Goal: Task Accomplishment & Management: Use online tool/utility

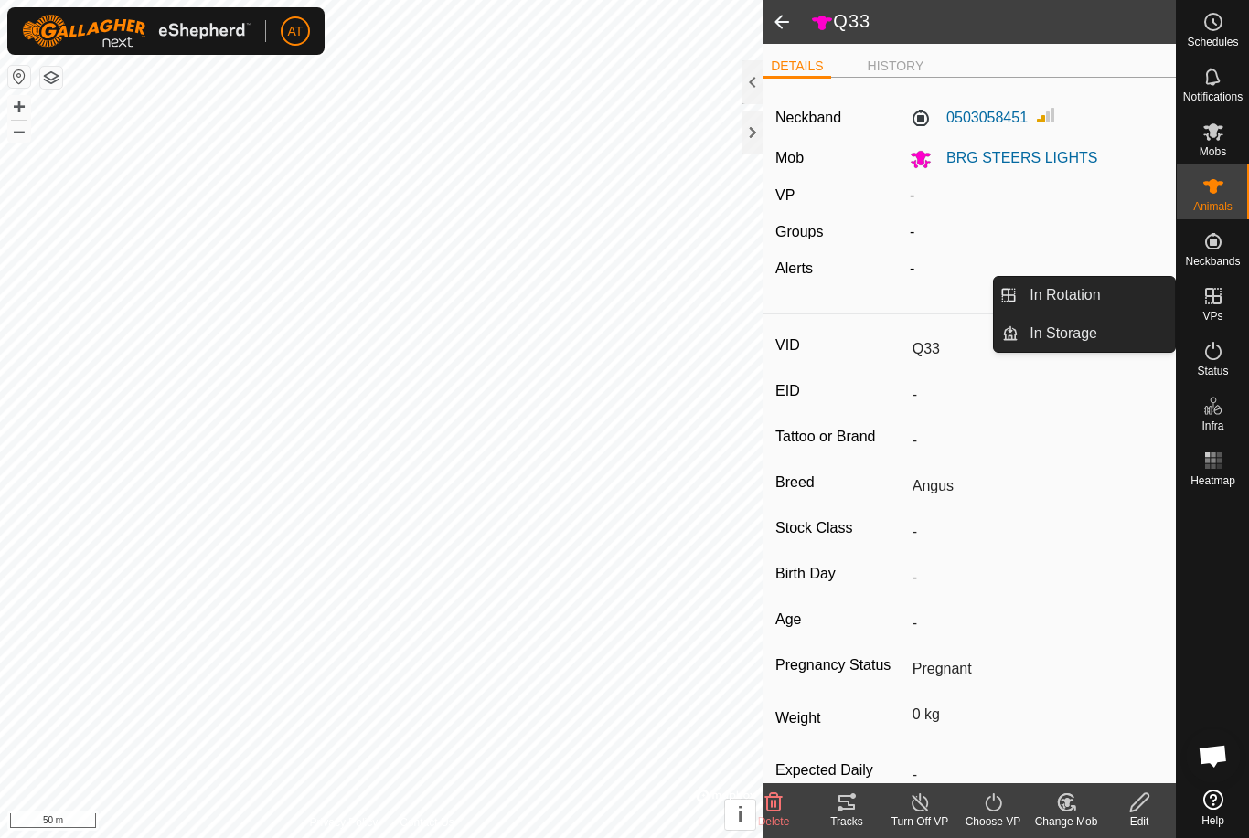
click at [1103, 295] on link "In Rotation" at bounding box center [1096, 295] width 156 height 37
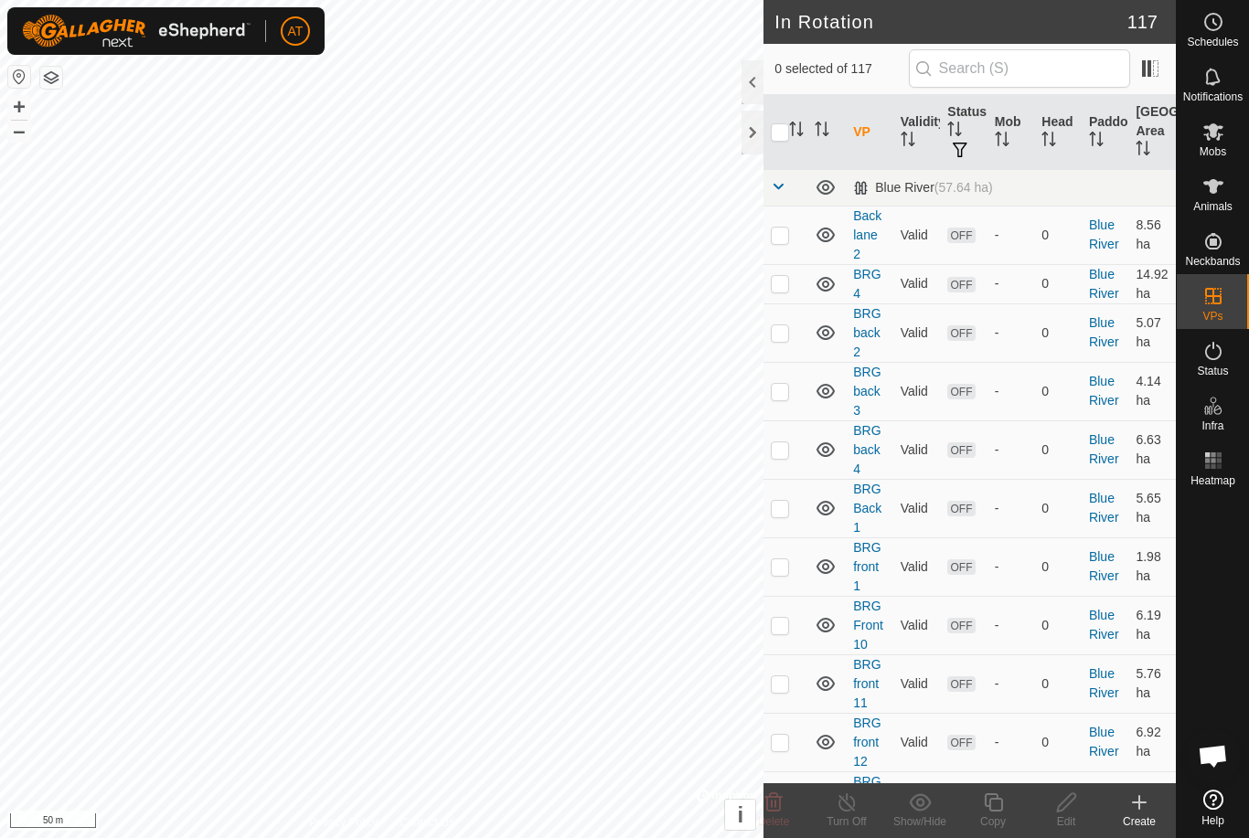
click at [1149, 811] on icon at bounding box center [1139, 803] width 22 height 22
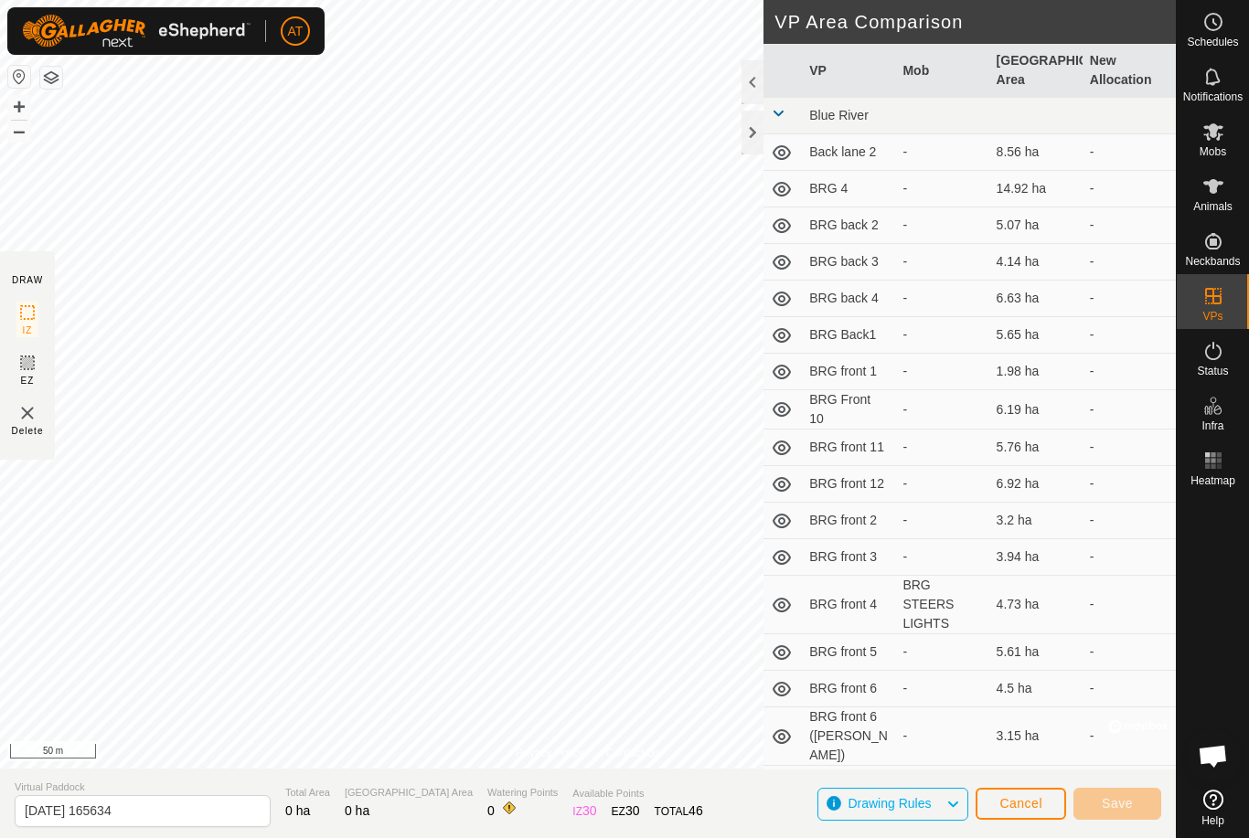
click at [745, 140] on div at bounding box center [752, 133] width 22 height 44
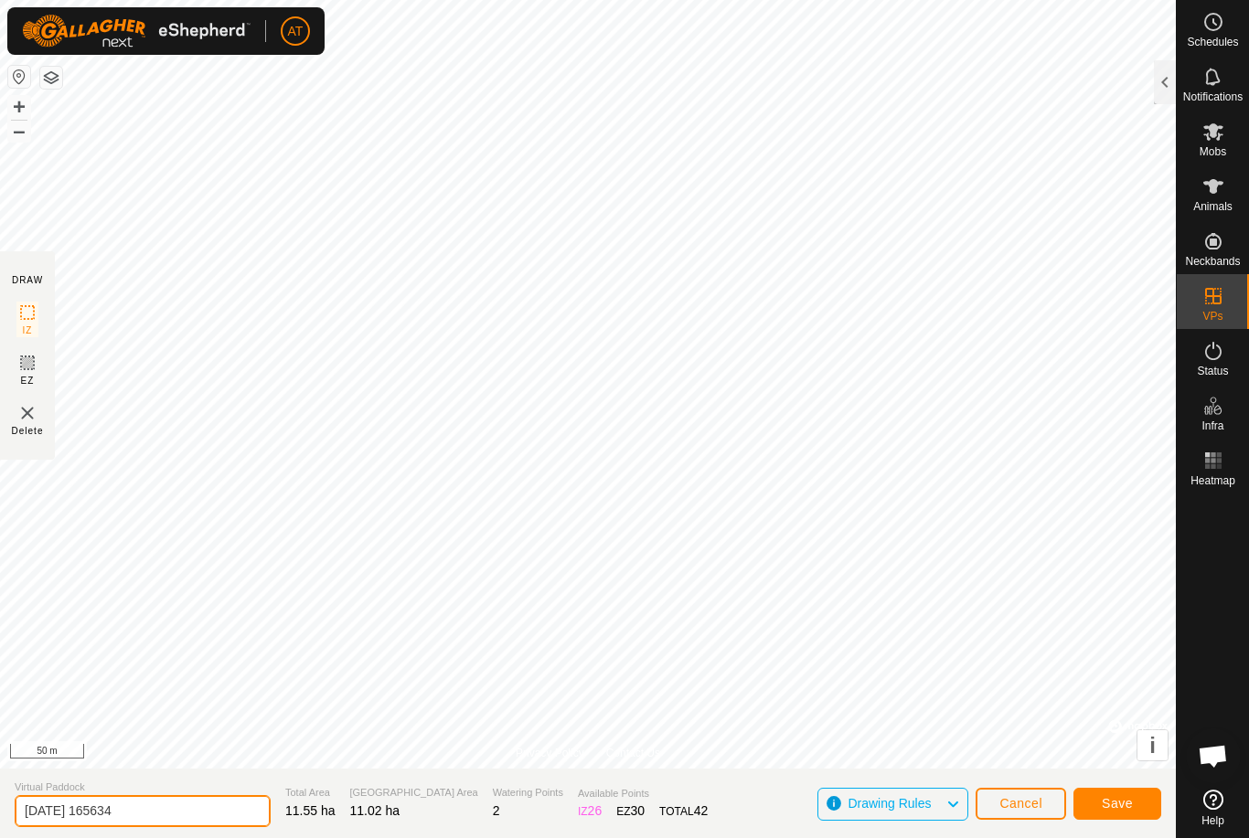
click at [174, 825] on input "[DATE] 165634" at bounding box center [143, 811] width 256 height 32
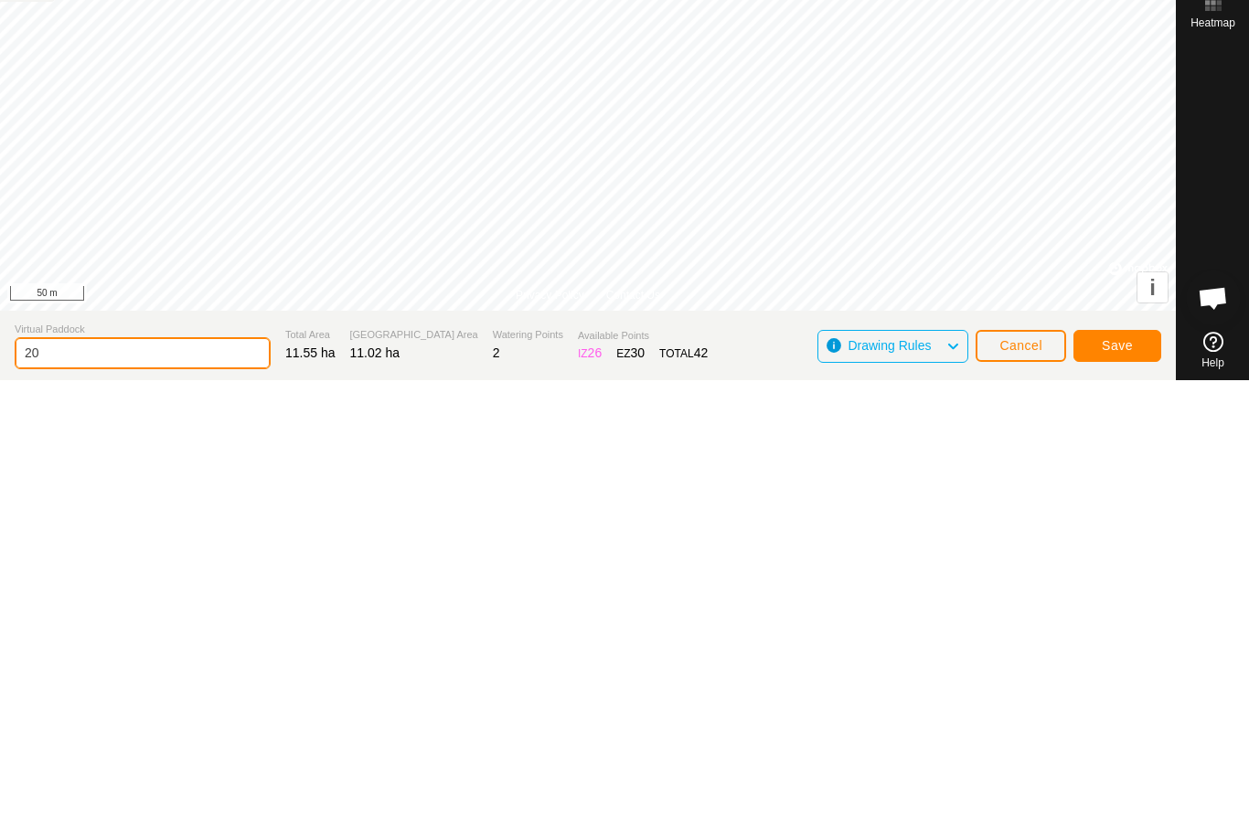
type input "2"
type input "Highway teach"
click at [1145, 788] on button "Save" at bounding box center [1117, 804] width 88 height 32
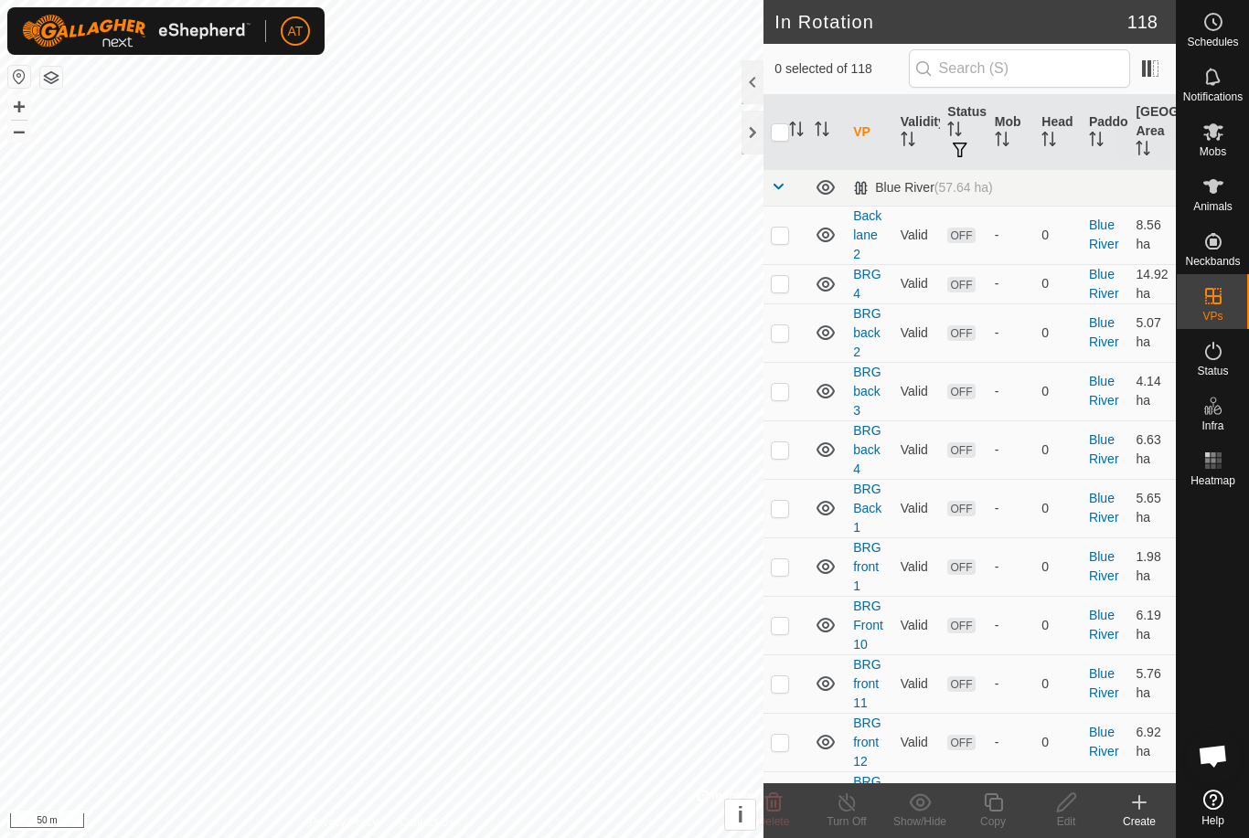
click at [1230, 133] on div "Mobs" at bounding box center [1213, 137] width 72 height 55
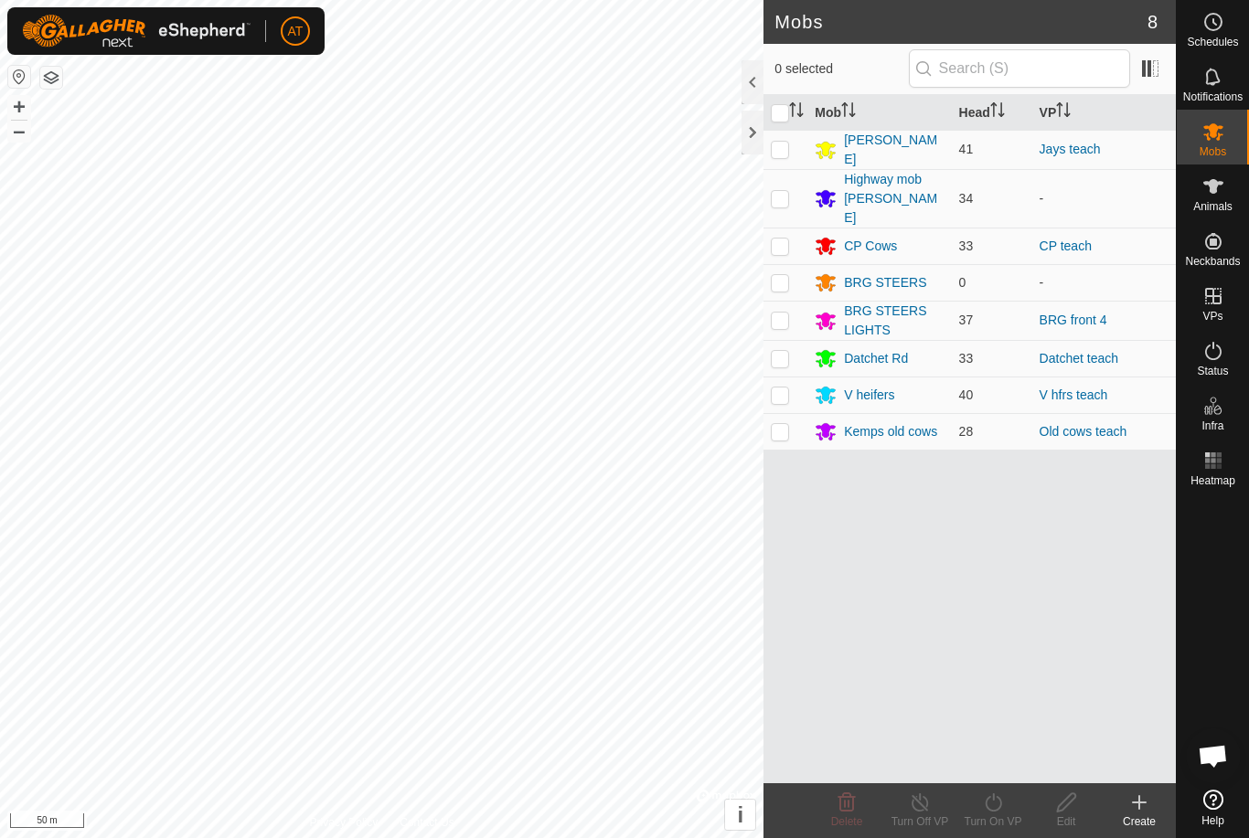
click at [794, 157] on td at bounding box center [785, 149] width 44 height 39
click at [789, 158] on td at bounding box center [785, 149] width 44 height 39
checkbox input "false"
click at [788, 191] on p-checkbox at bounding box center [780, 198] width 18 height 15
checkbox input "true"
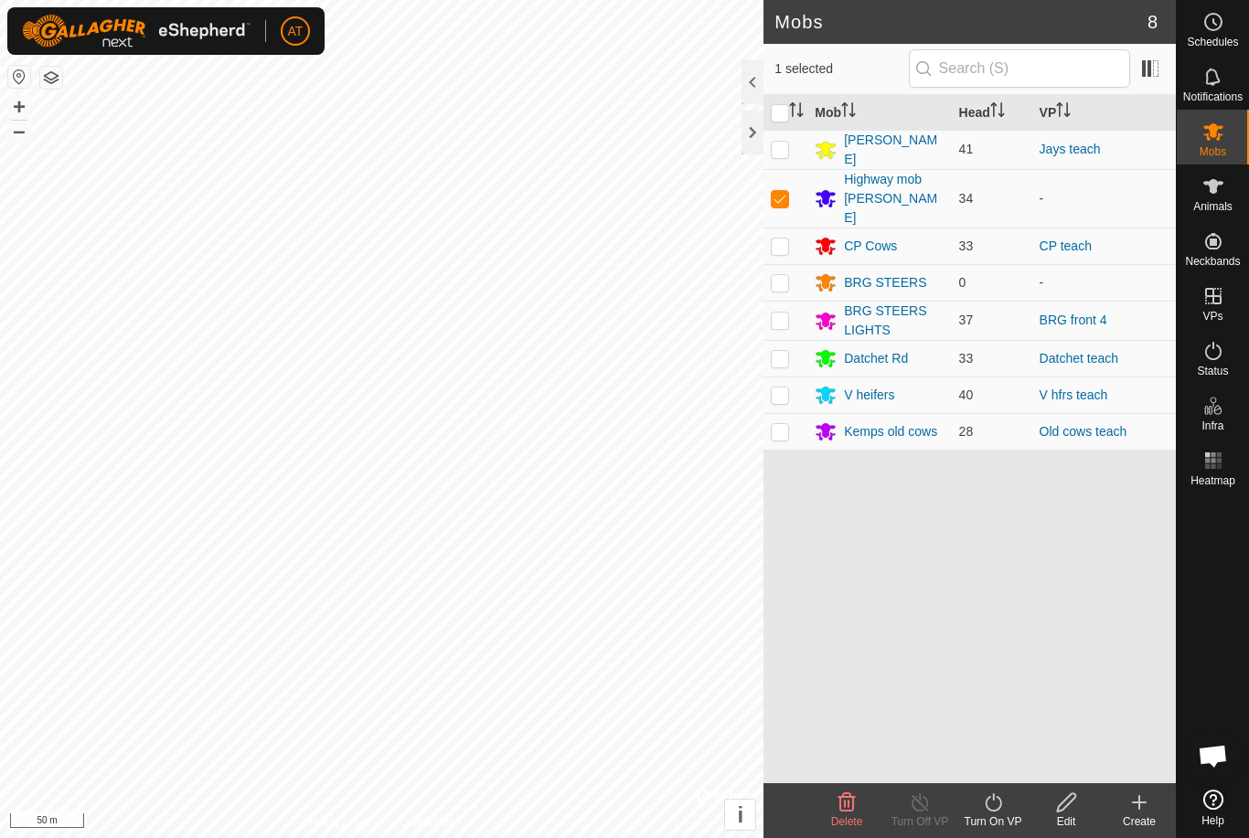
click at [999, 803] on icon at bounding box center [993, 803] width 23 height 22
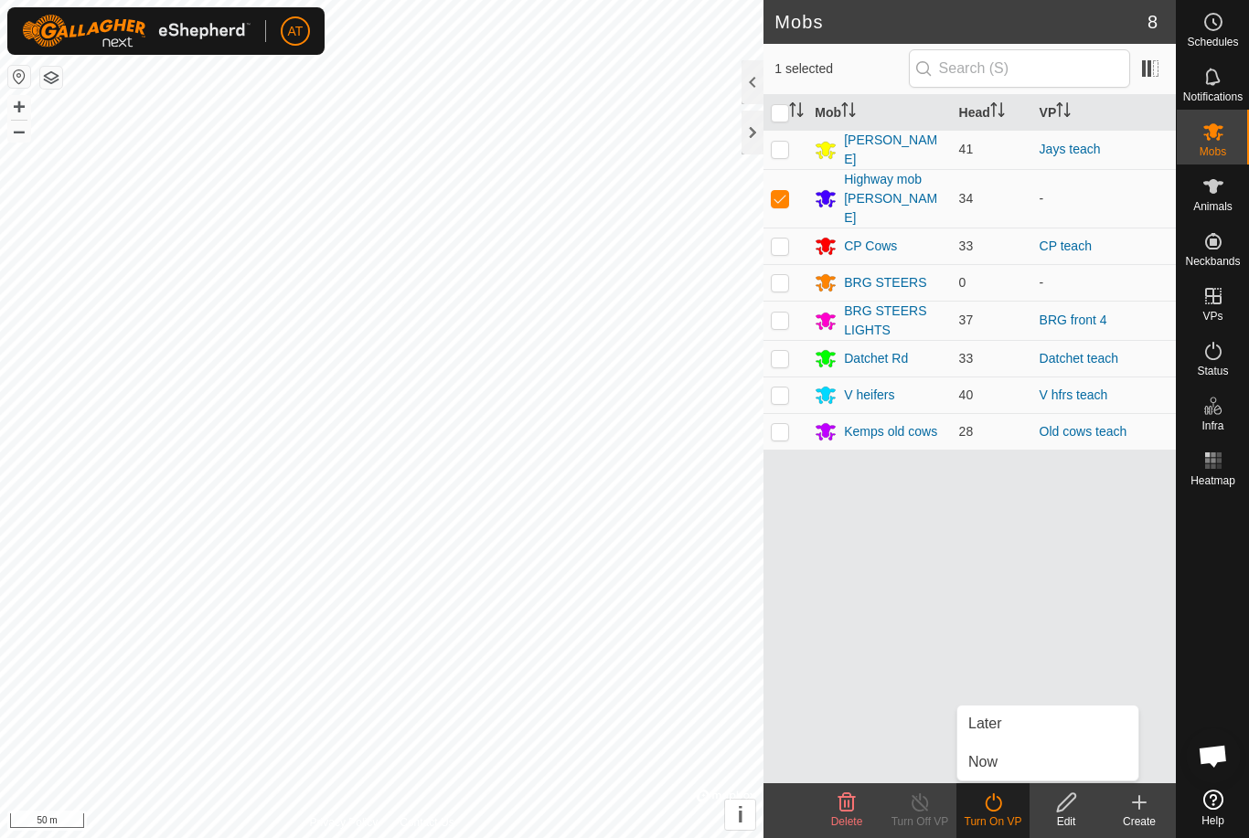
click at [1003, 762] on link "Now" at bounding box center [1047, 762] width 181 height 37
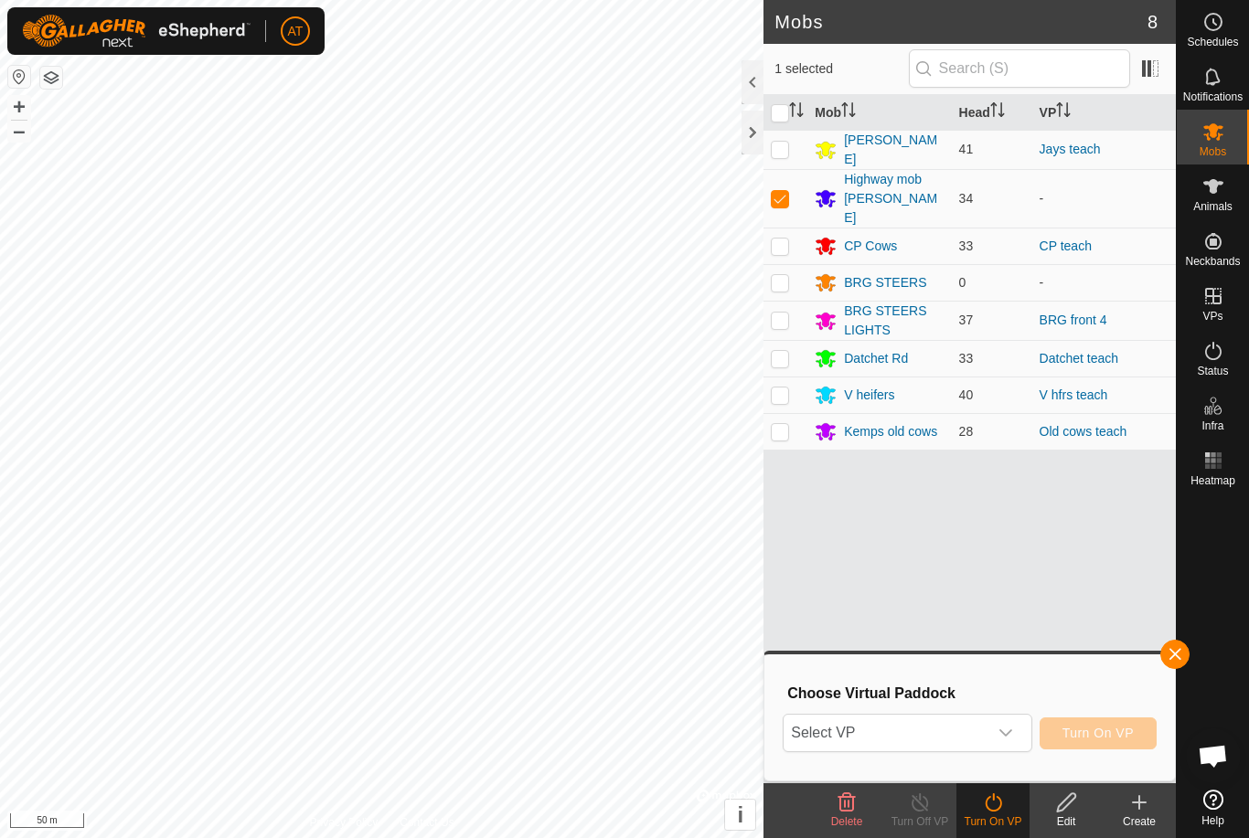
click at [976, 728] on span "Select VP" at bounding box center [884, 733] width 203 height 37
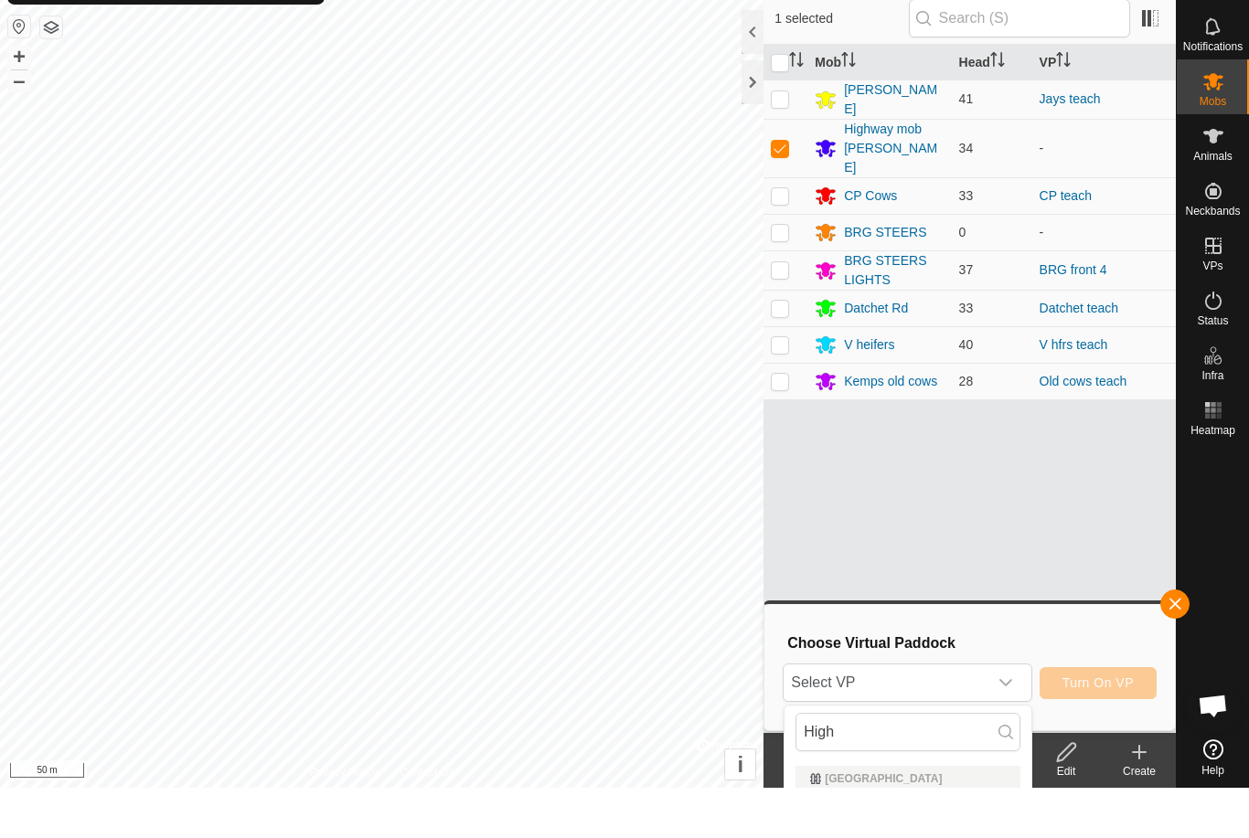
scroll to position [50, 0]
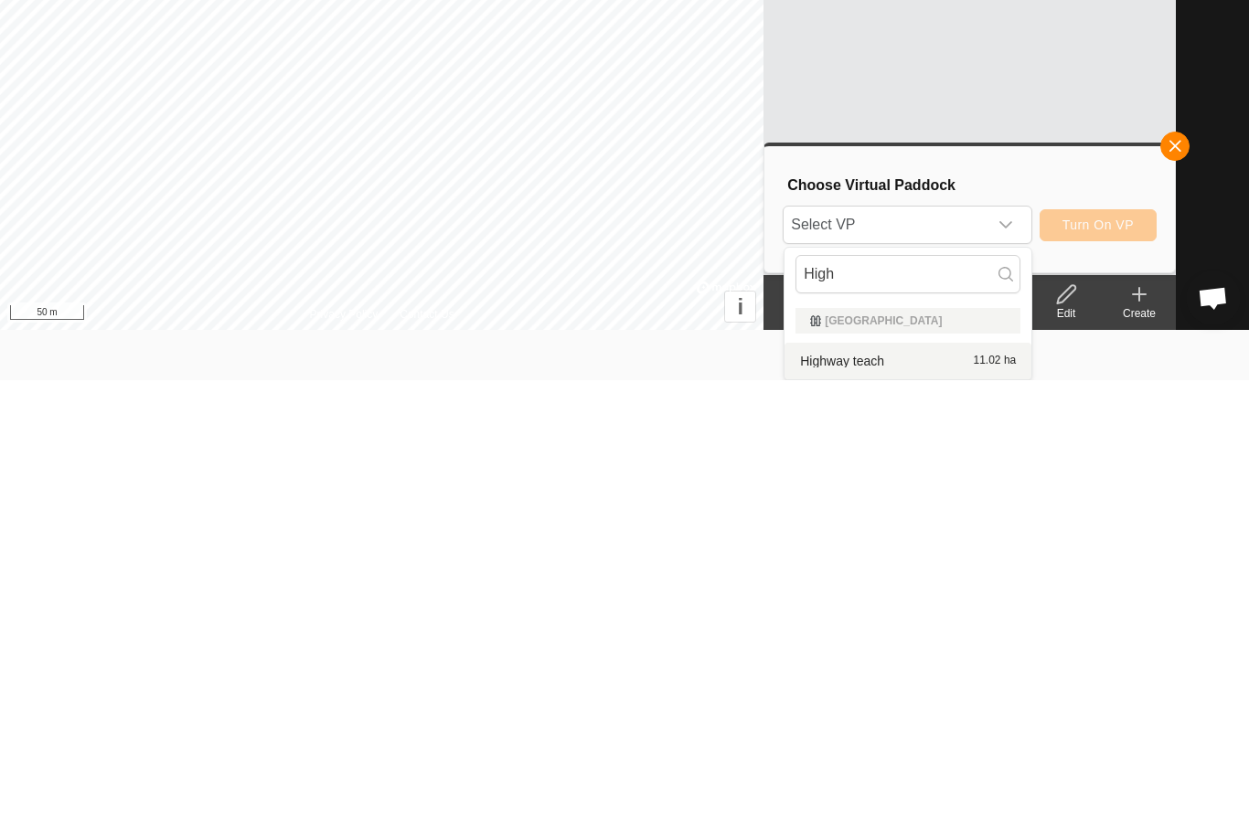
type input "High"
click at [918, 808] on div "Highway teach 11.02 ha" at bounding box center [907, 819] width 225 height 22
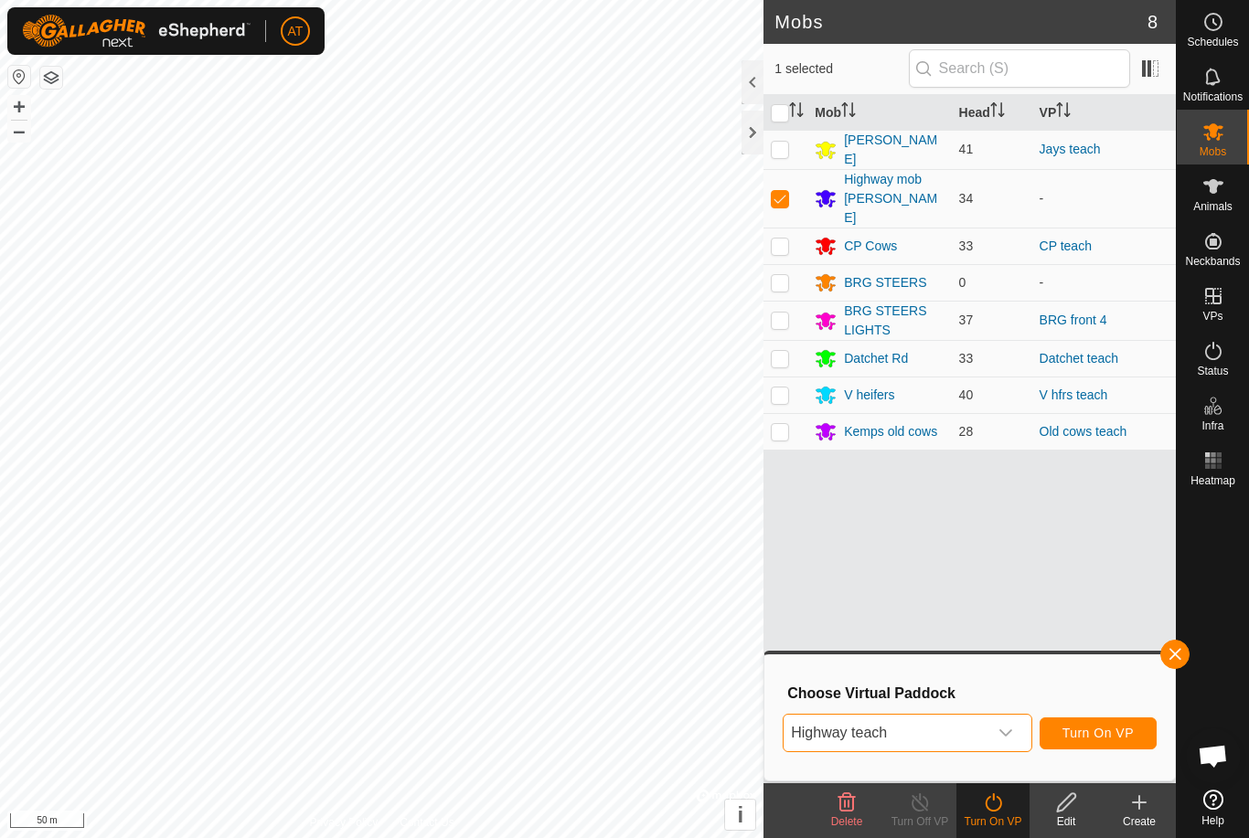
click at [1103, 732] on span "Turn On VP" at bounding box center [1097, 733] width 71 height 15
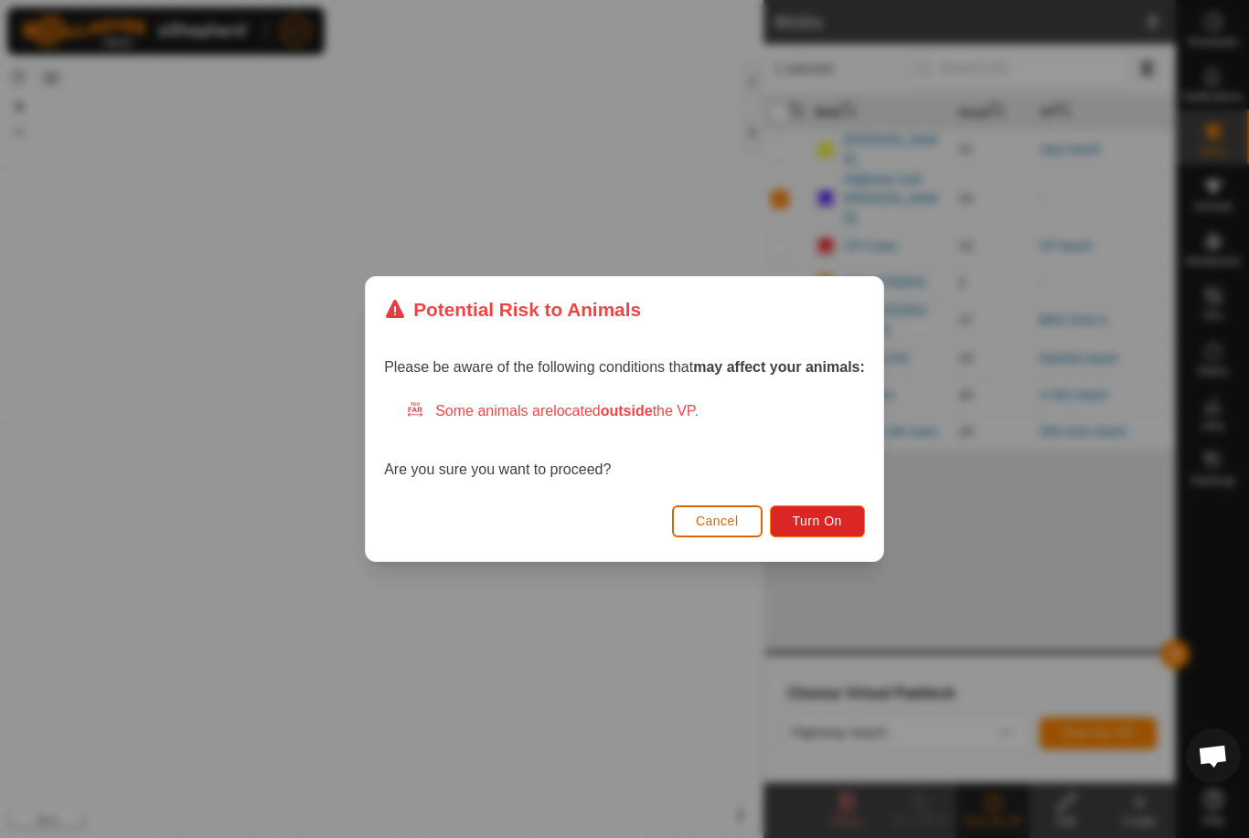
click at [837, 514] on span "Turn On" at bounding box center [817, 521] width 49 height 15
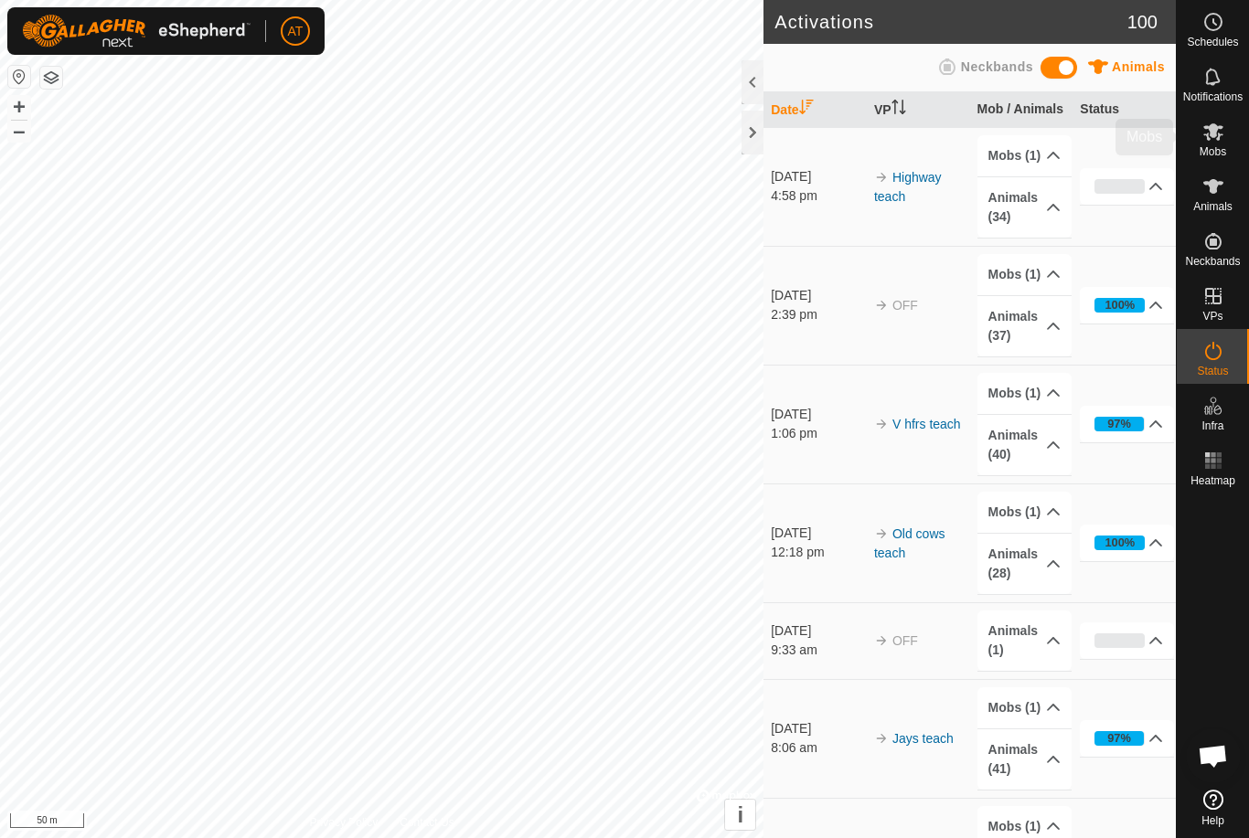
click at [1220, 130] on icon at bounding box center [1213, 132] width 22 height 22
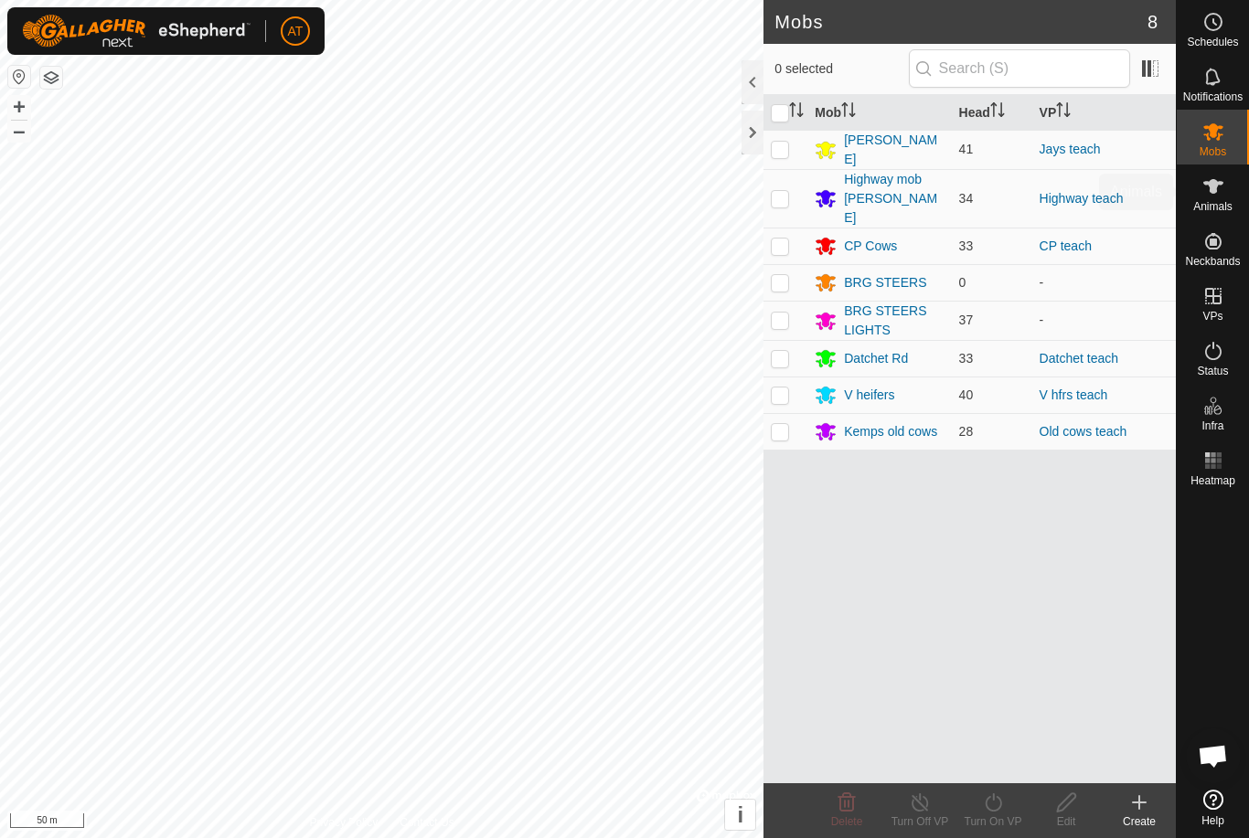
click at [1217, 201] on span "Animals" at bounding box center [1212, 206] width 39 height 11
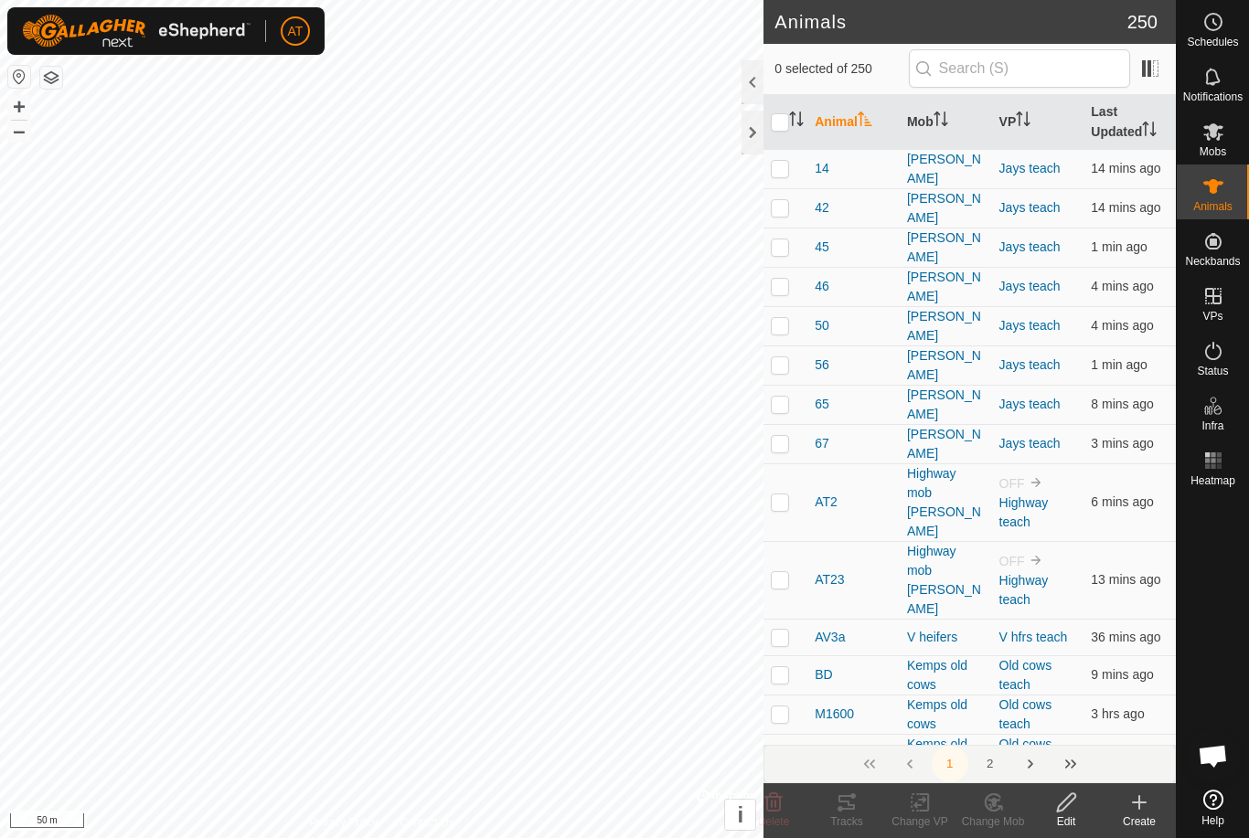
click at [777, 123] on input "checkbox" at bounding box center [780, 122] width 18 height 18
checkbox input "true"
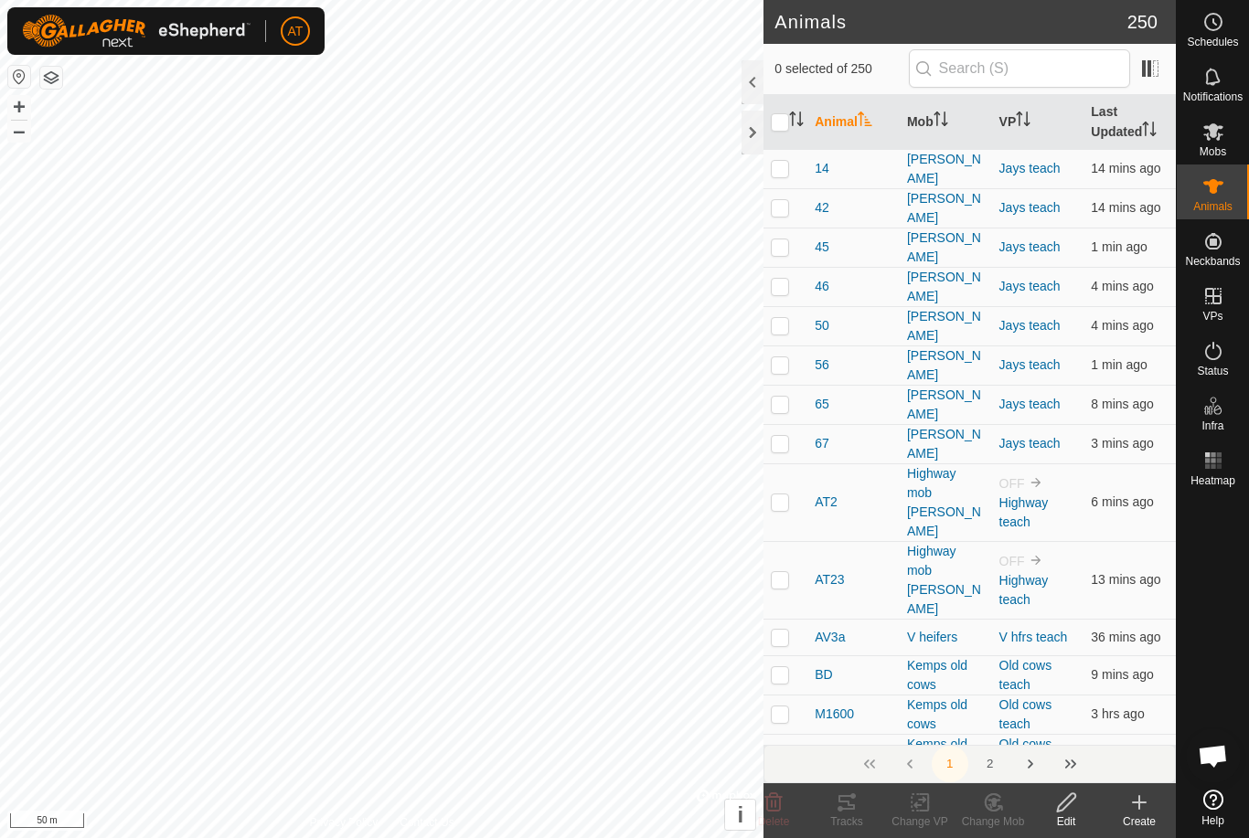
checkbox input "true"
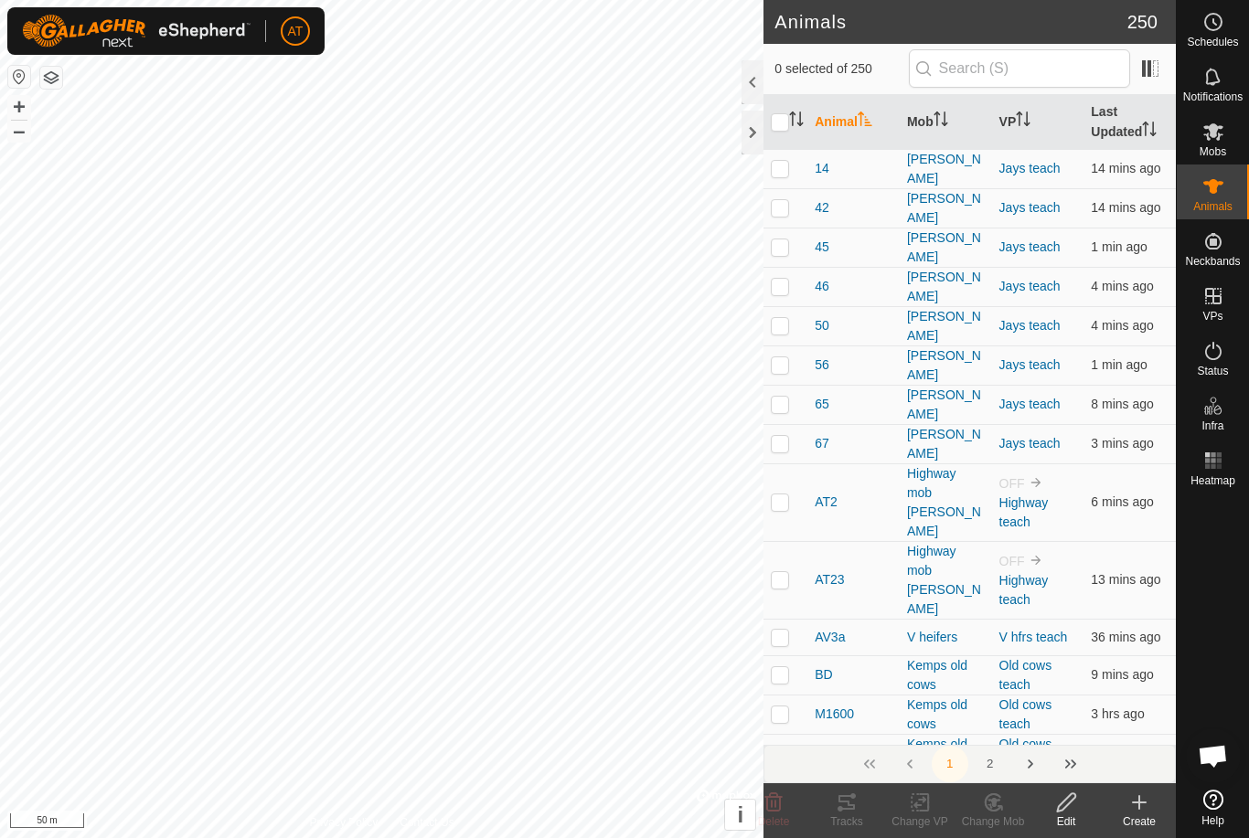
checkbox input "true"
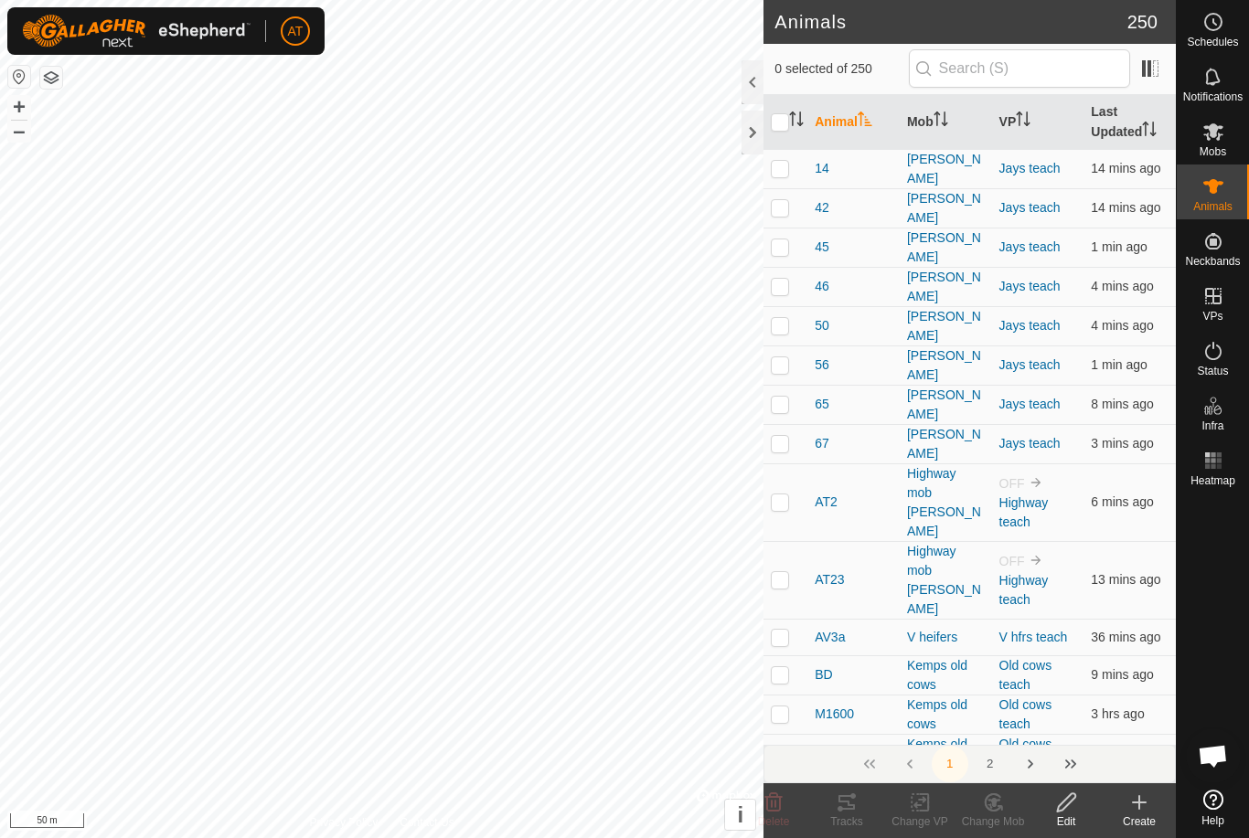
checkbox input "true"
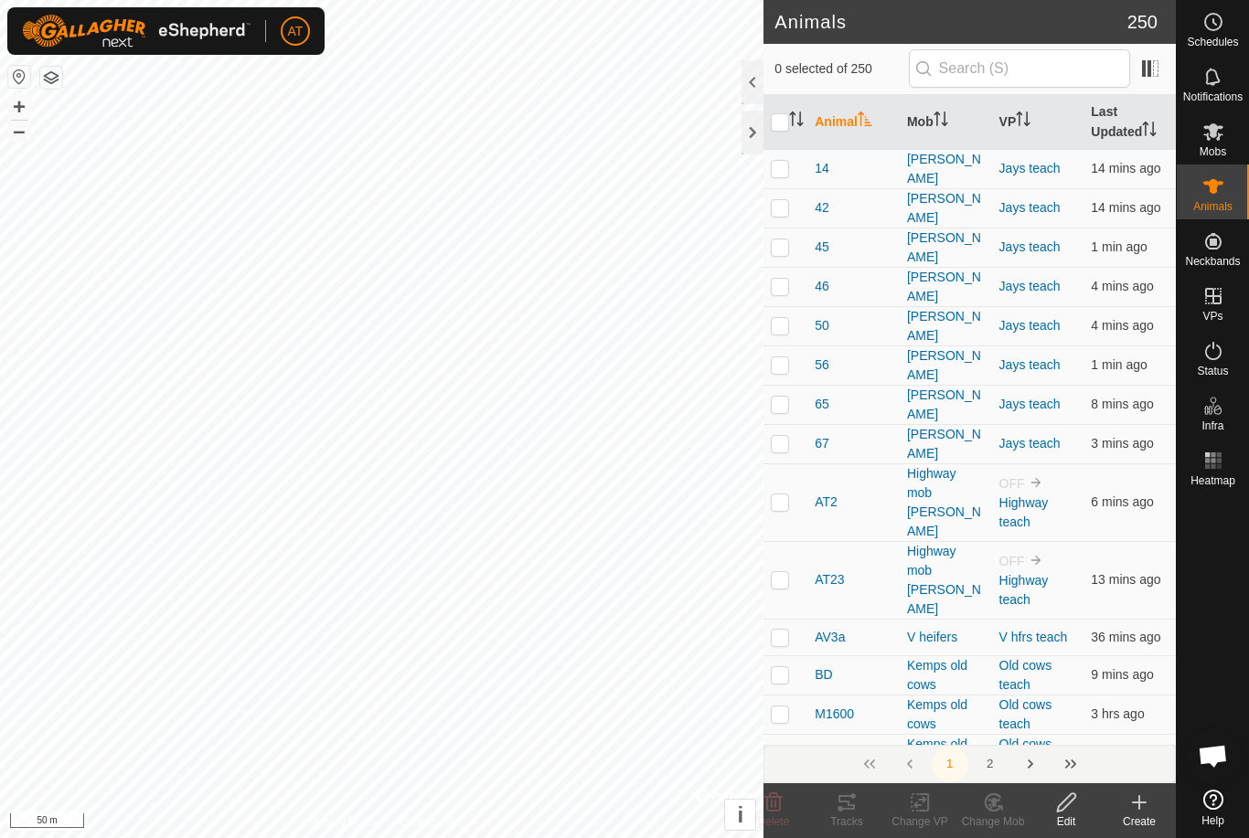
checkbox input "true"
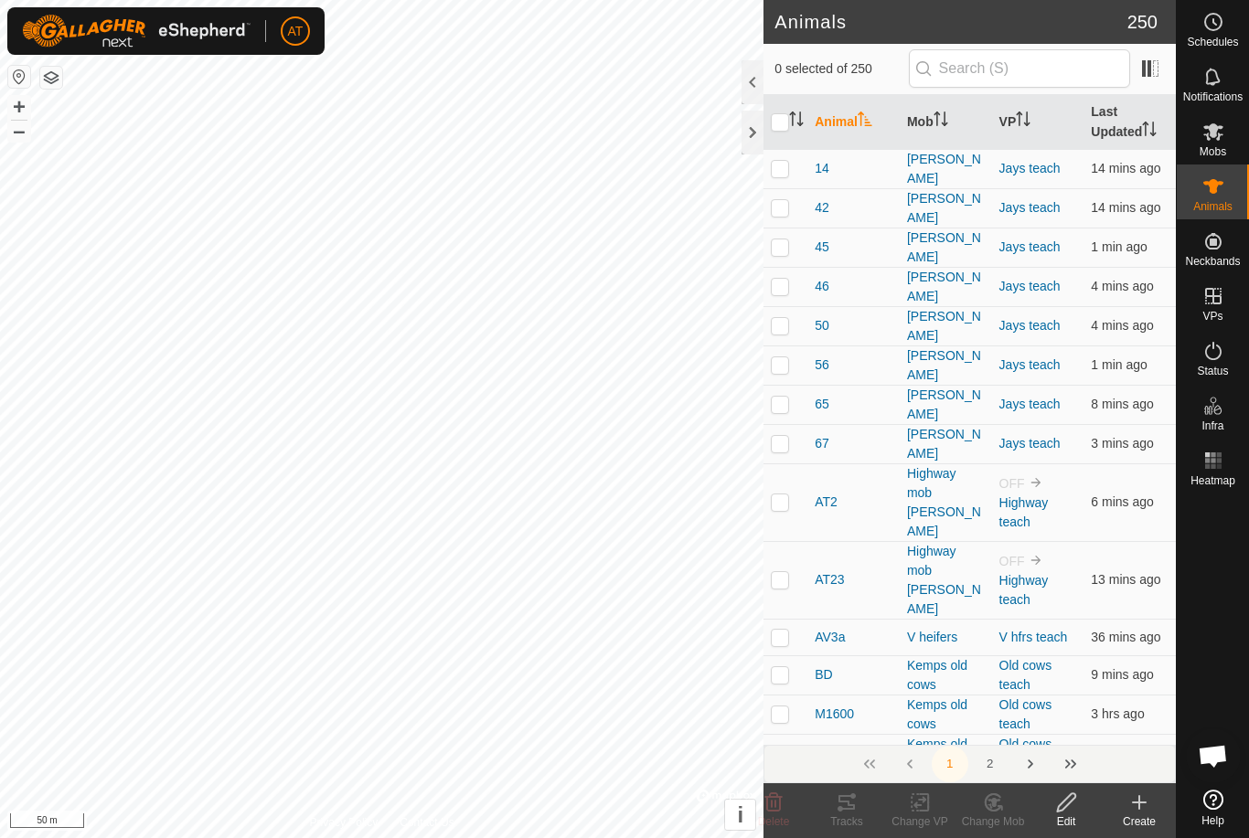
checkbox input "true"
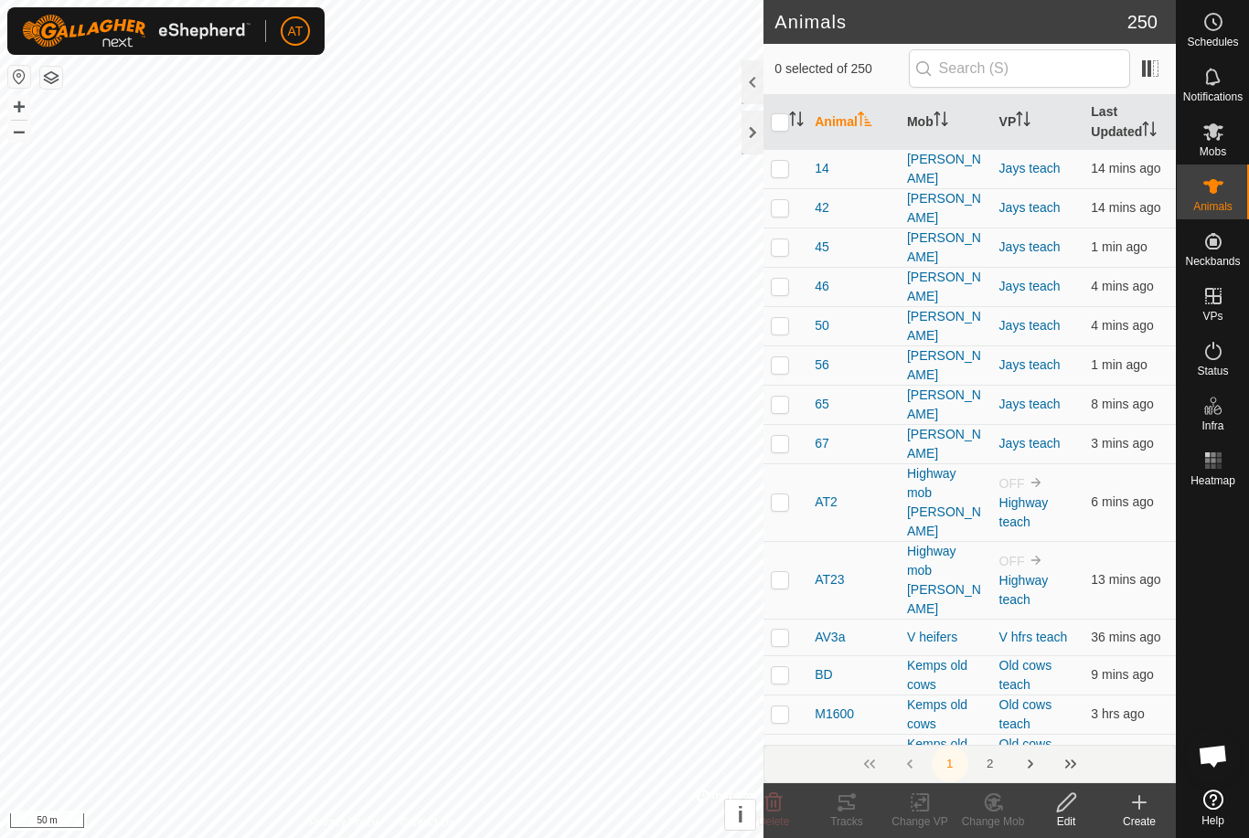
checkbox input "true"
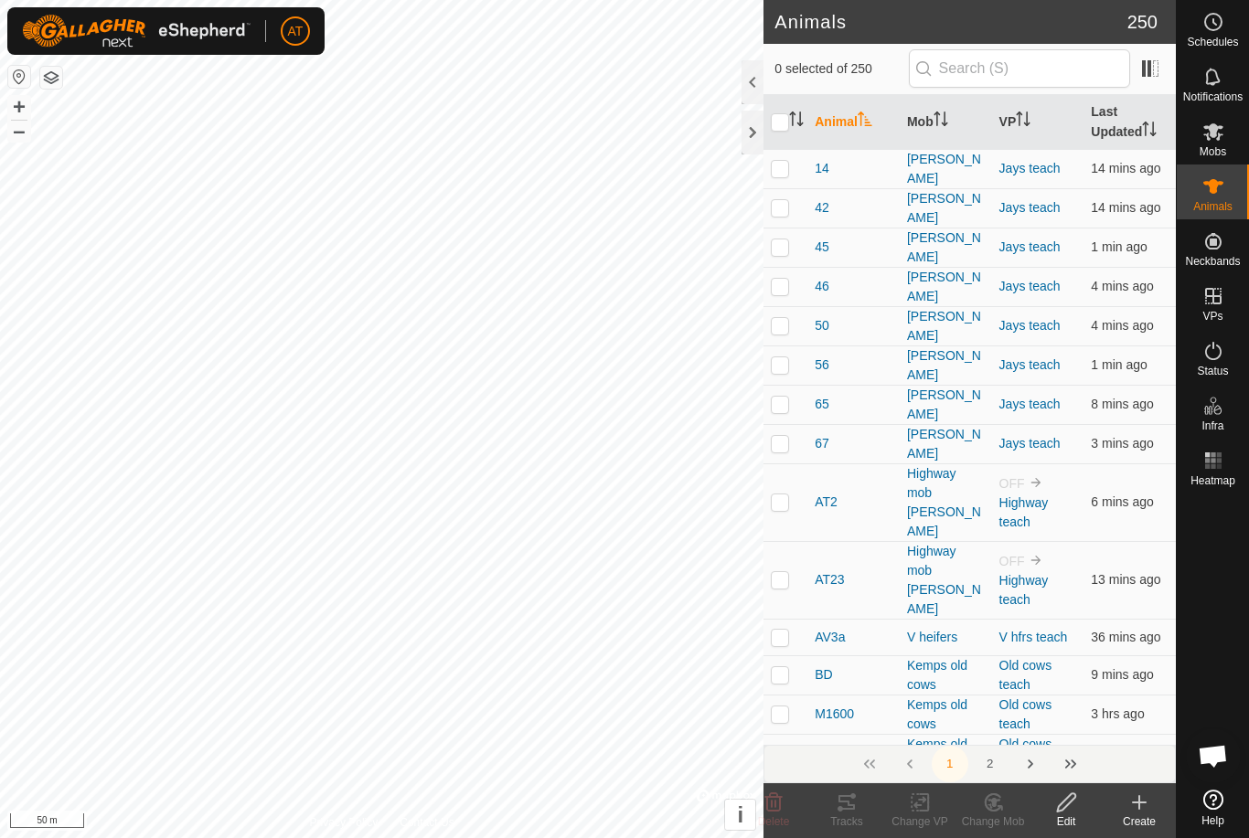
checkbox input "true"
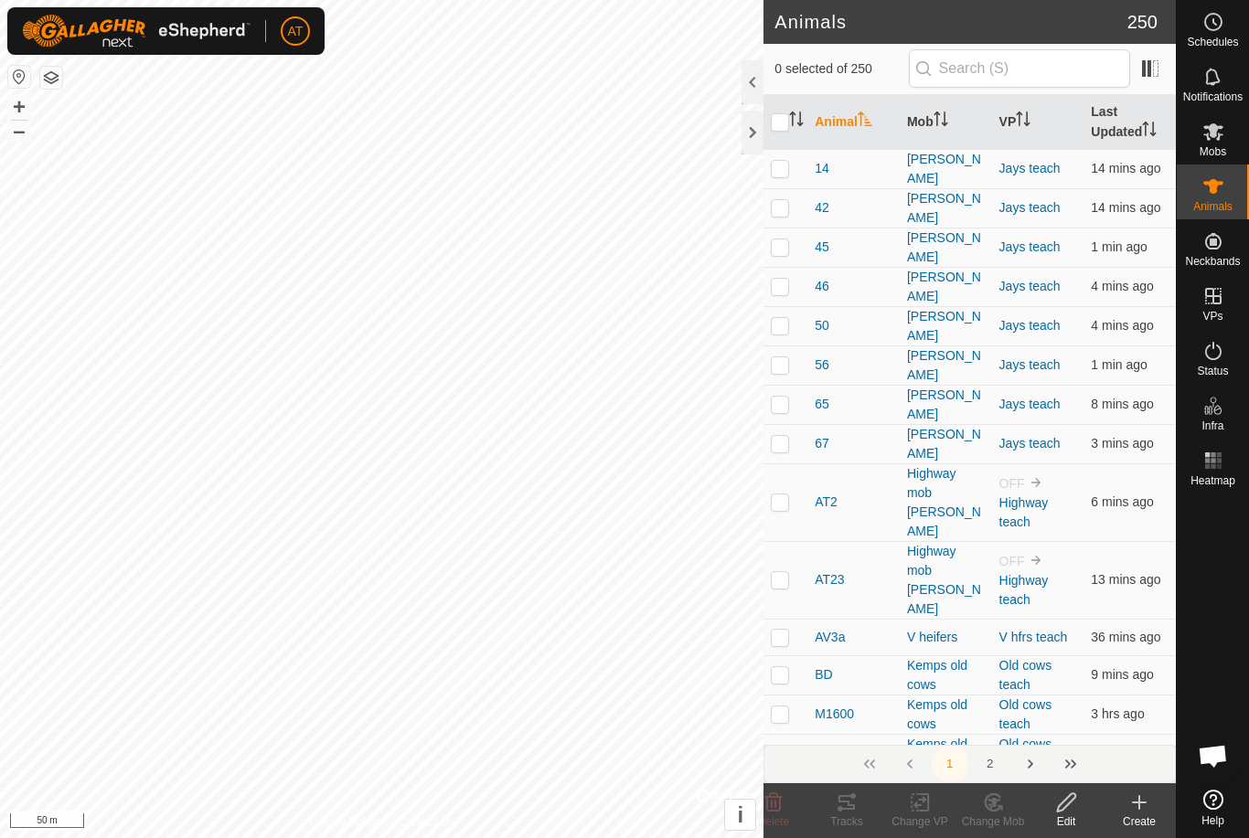
checkbox input "true"
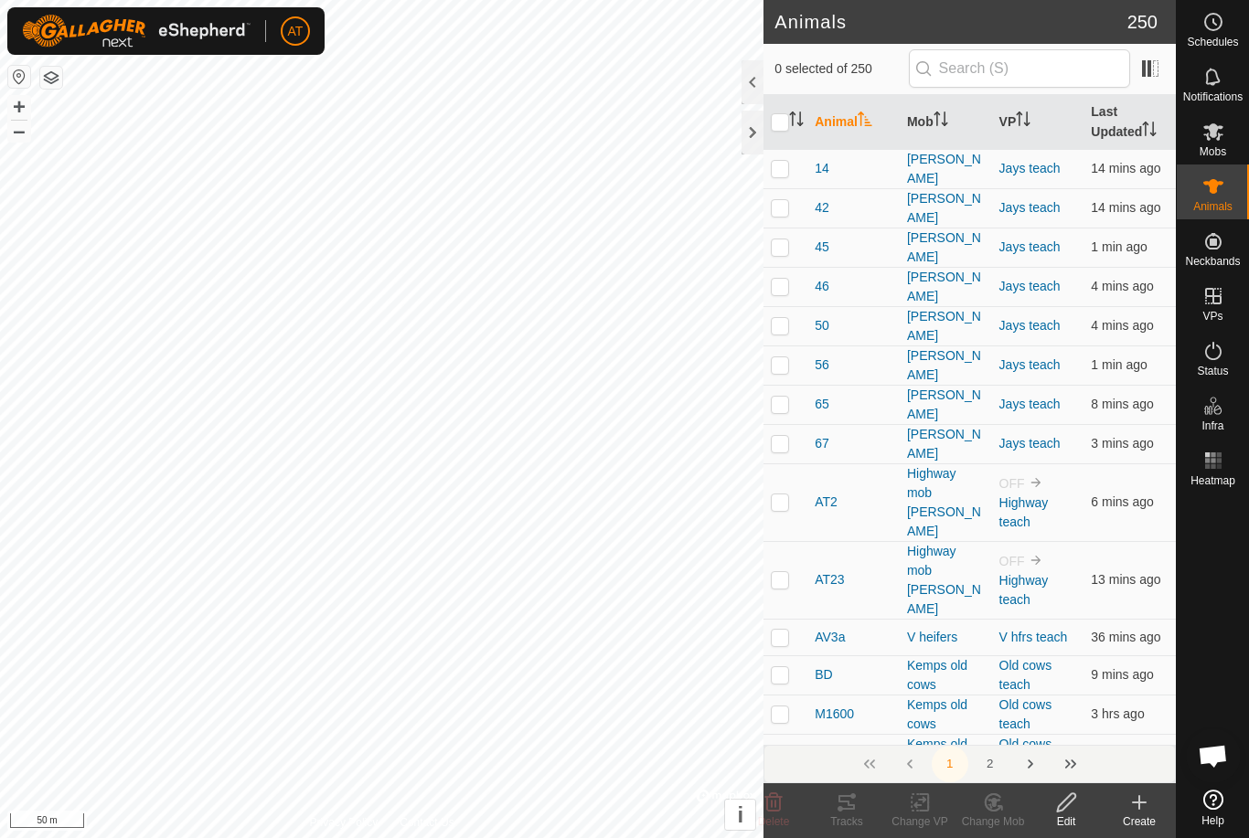
checkbox input "true"
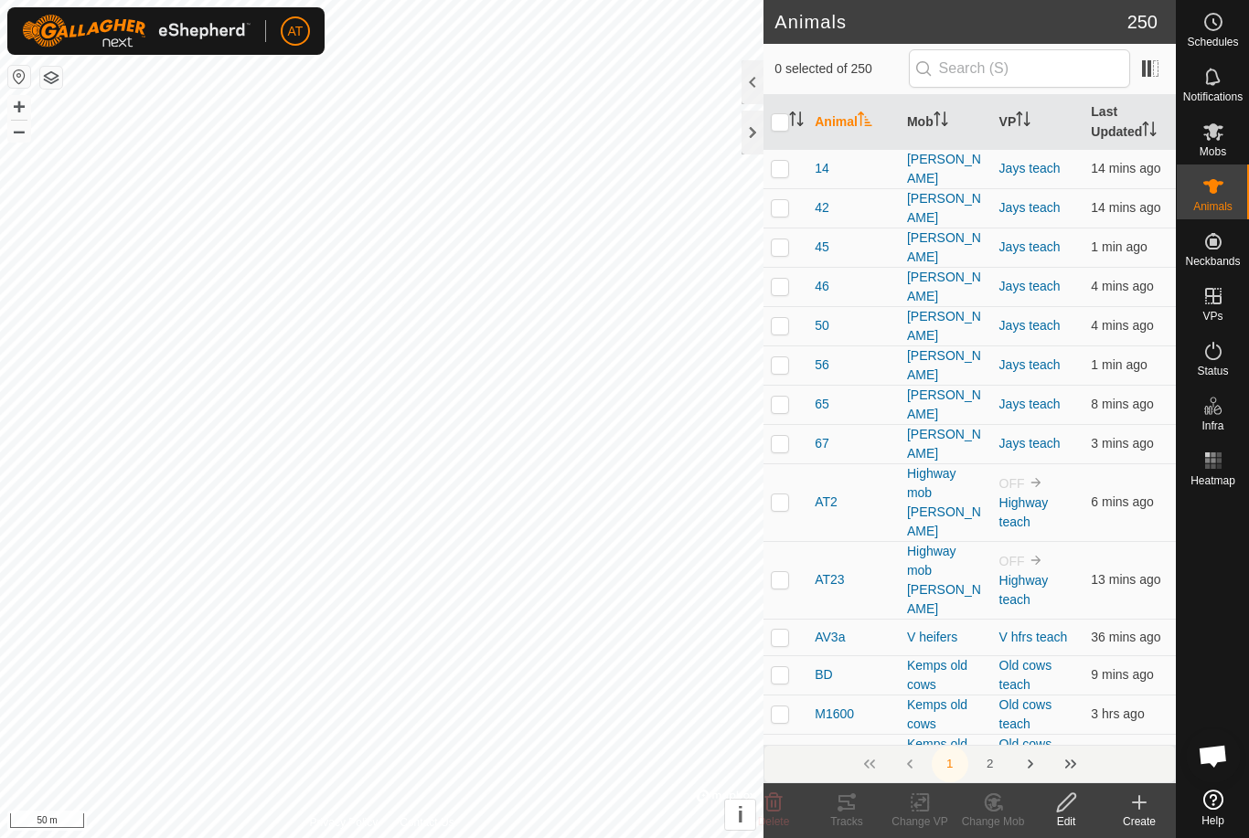
checkbox input "true"
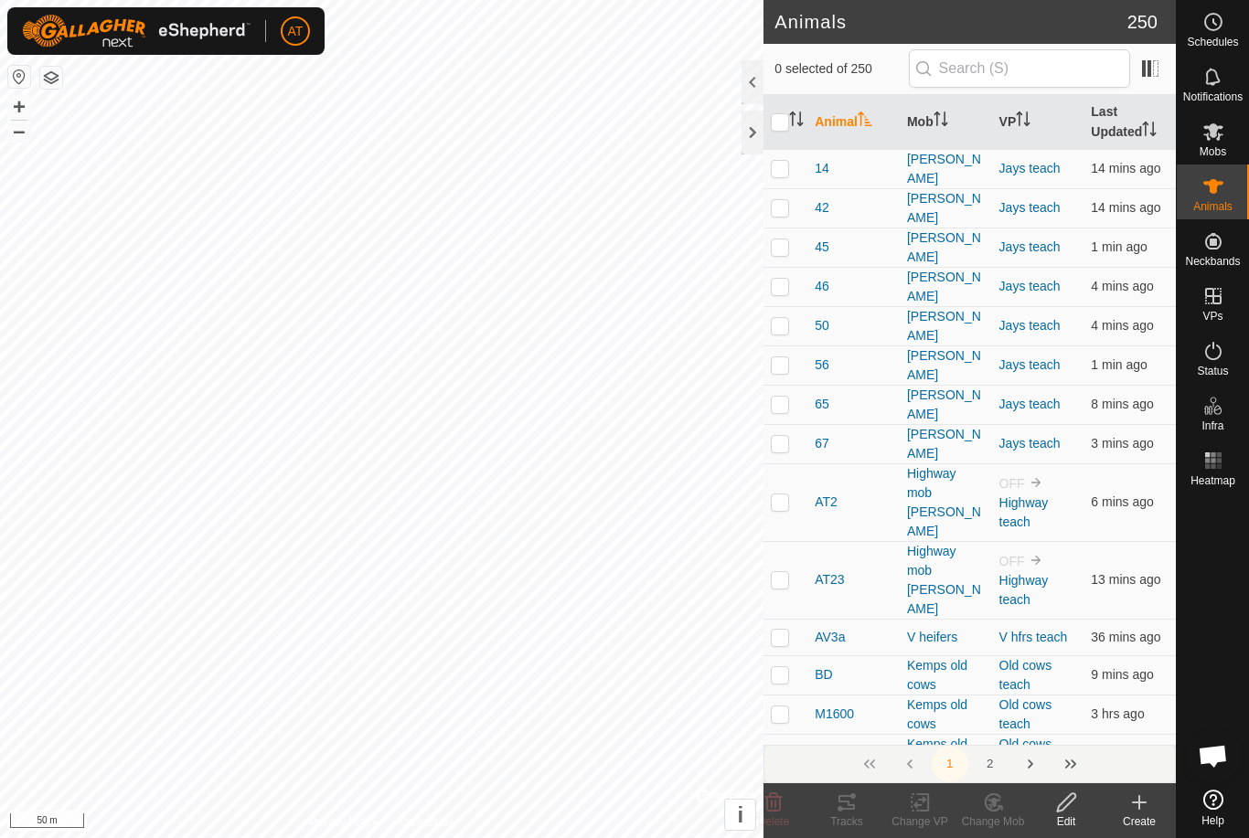
checkbox input "true"
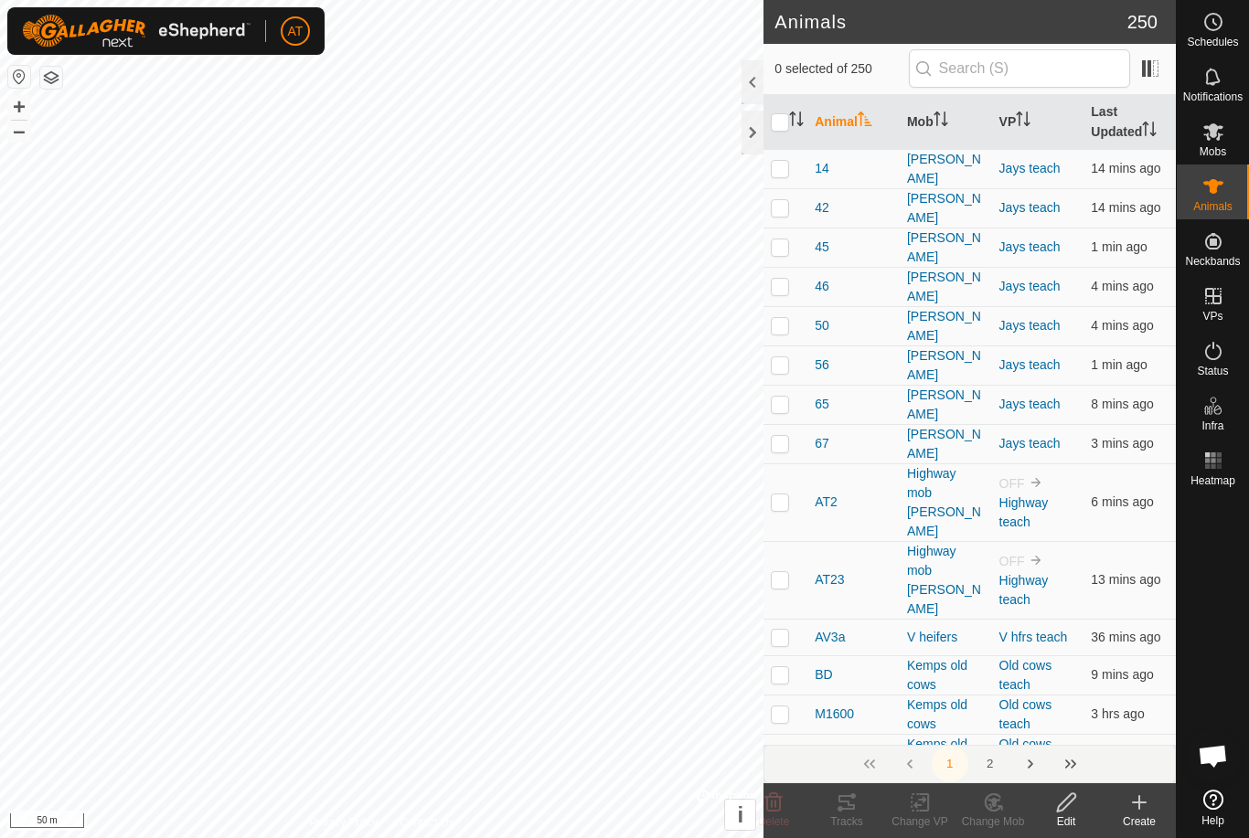
checkbox input "true"
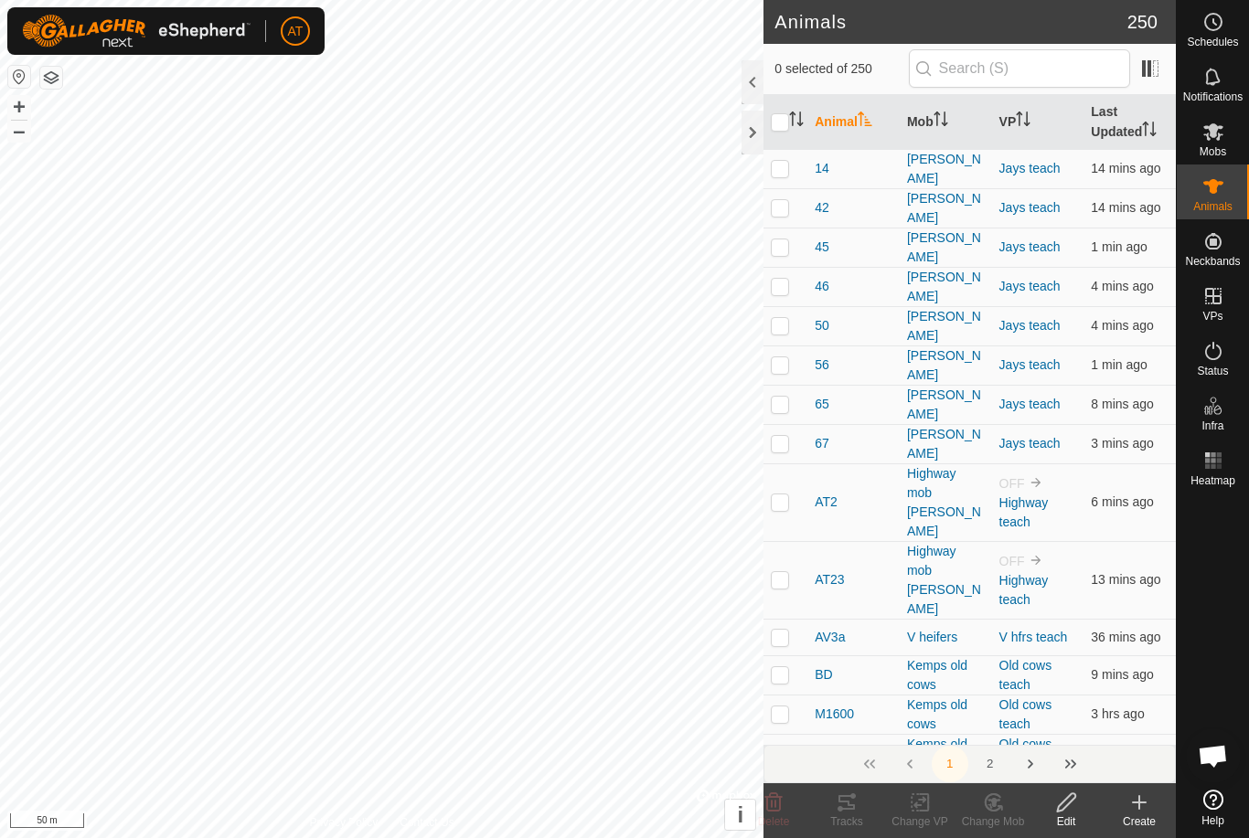
checkbox input "true"
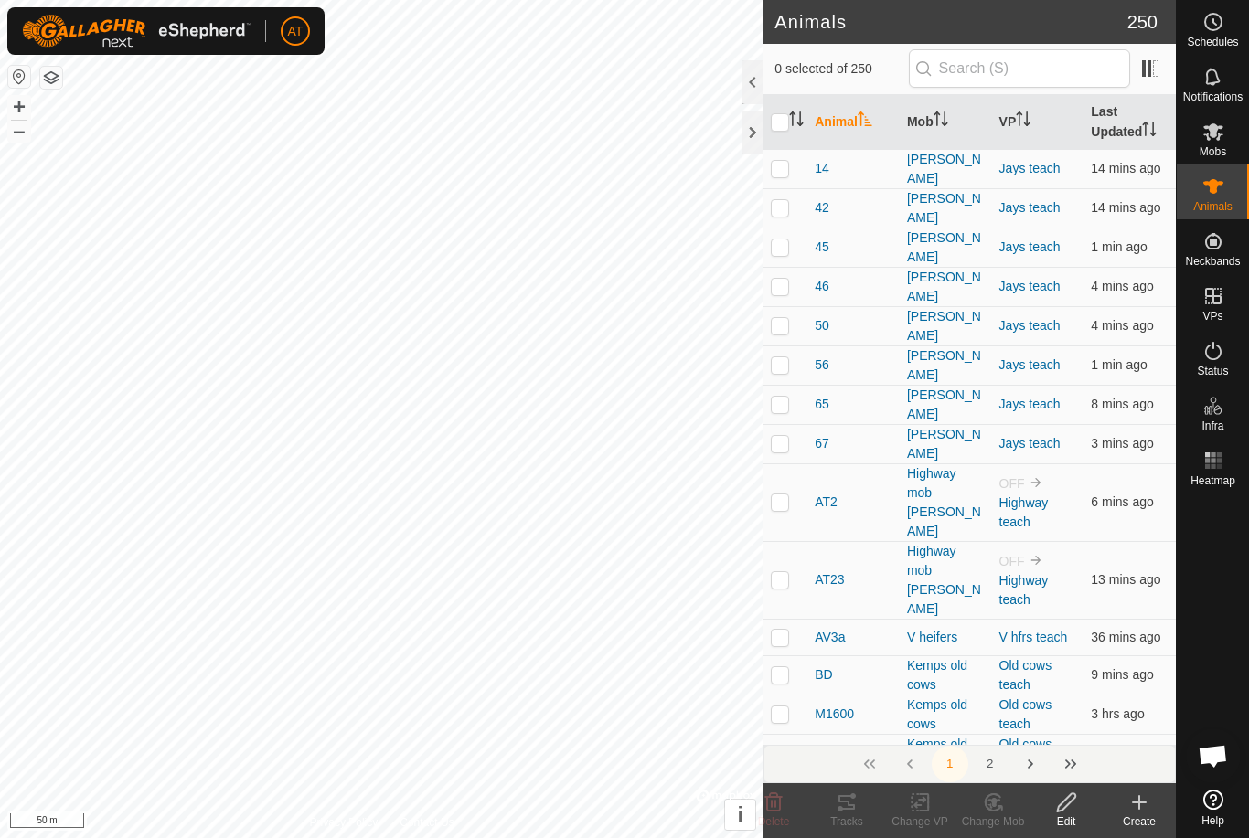
checkbox input "true"
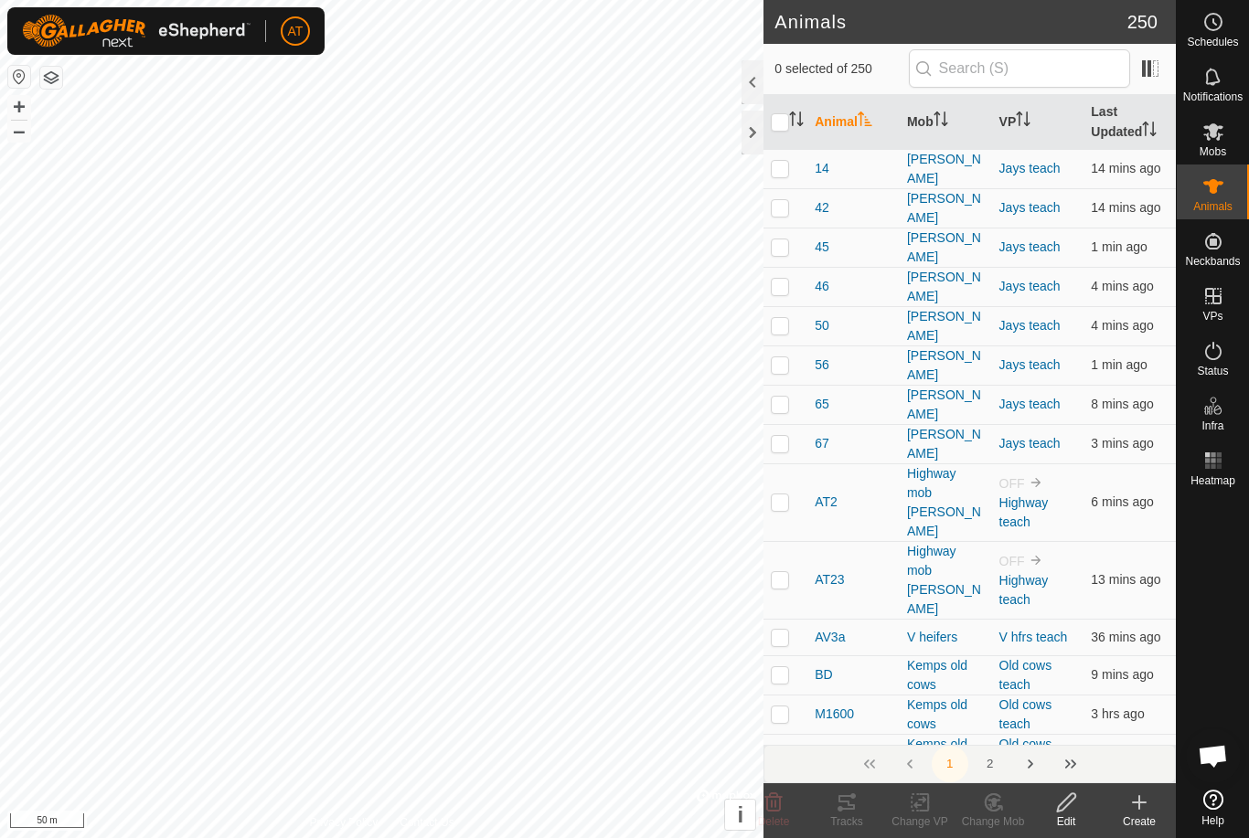
checkbox input "true"
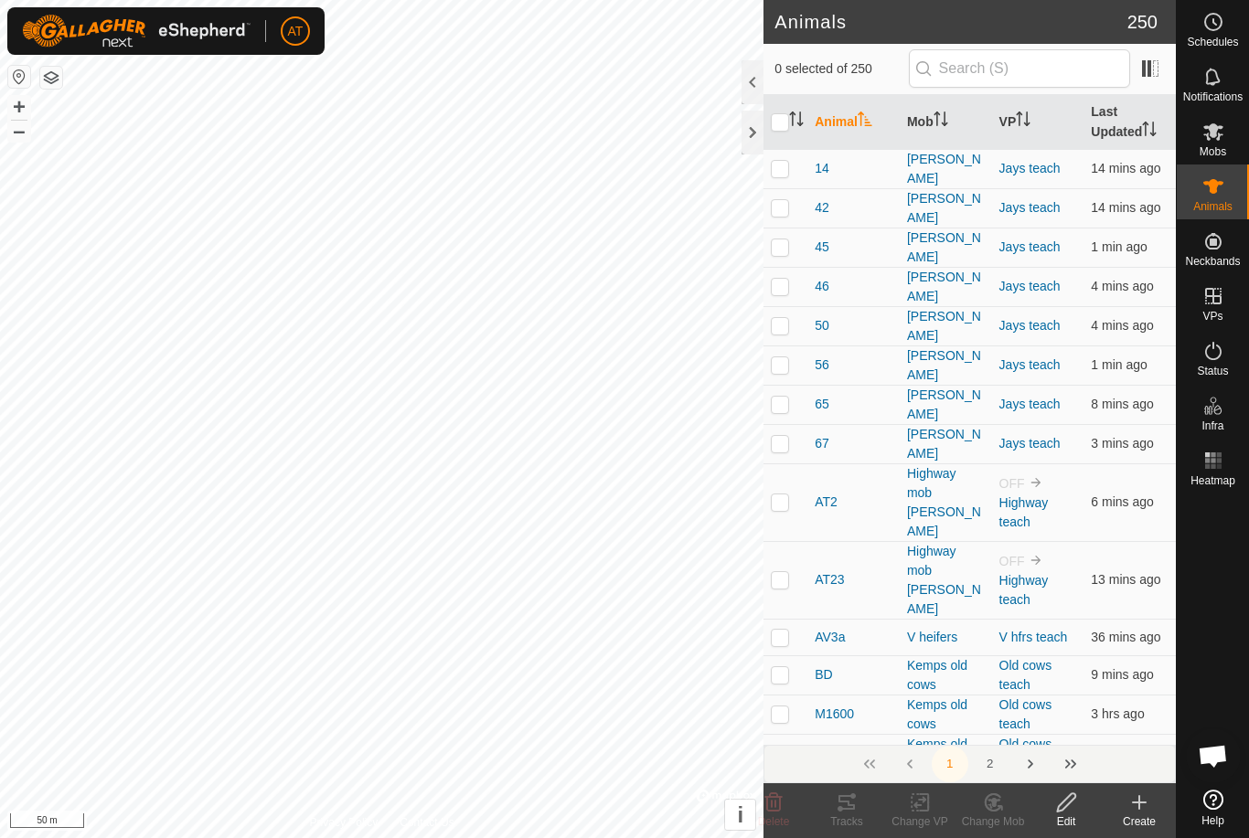
checkbox input "true"
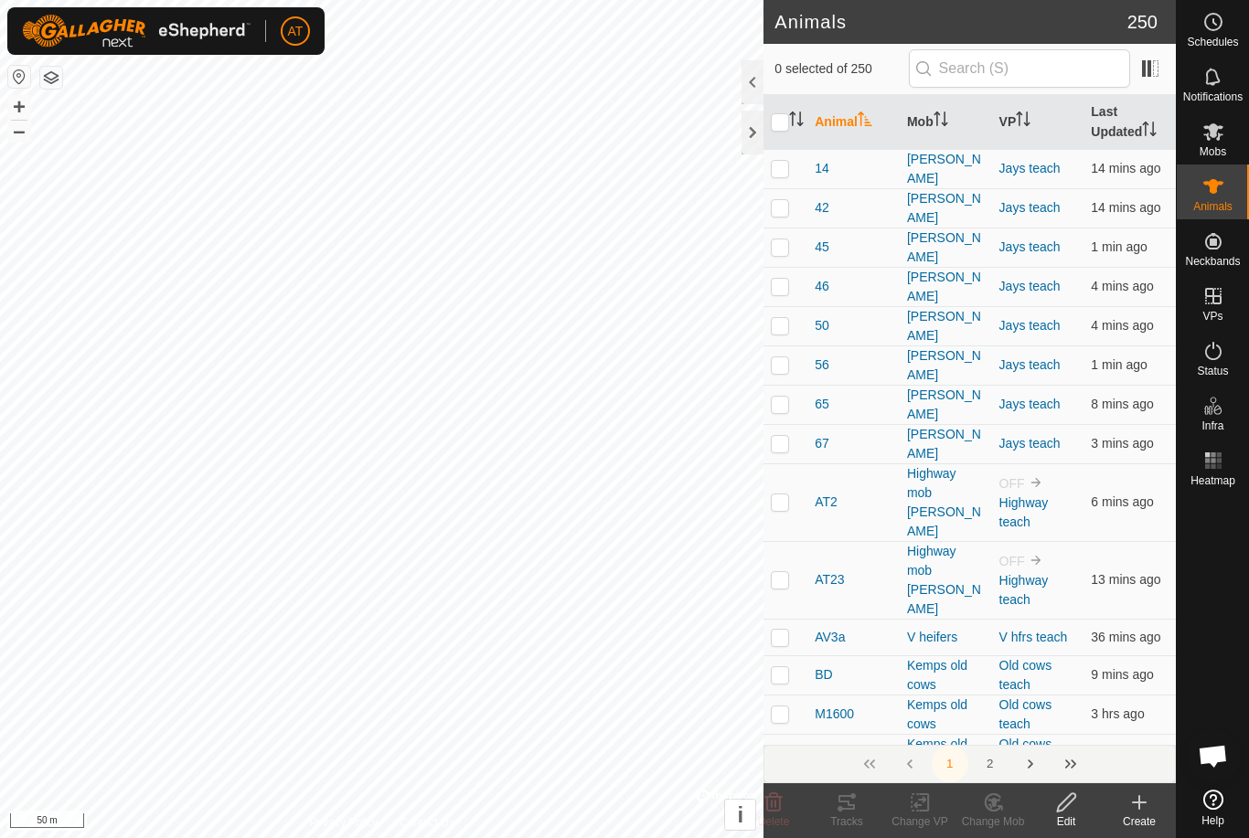
checkbox input "true"
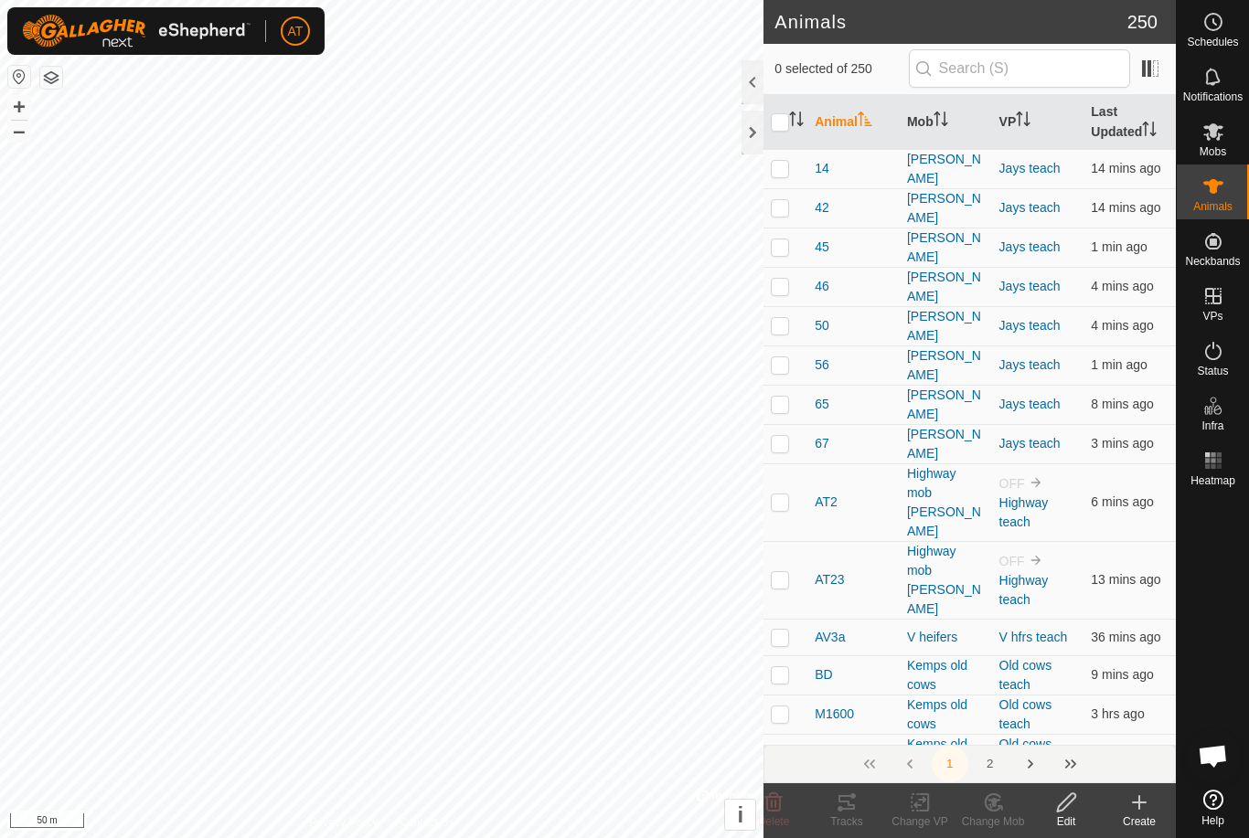
checkbox input "true"
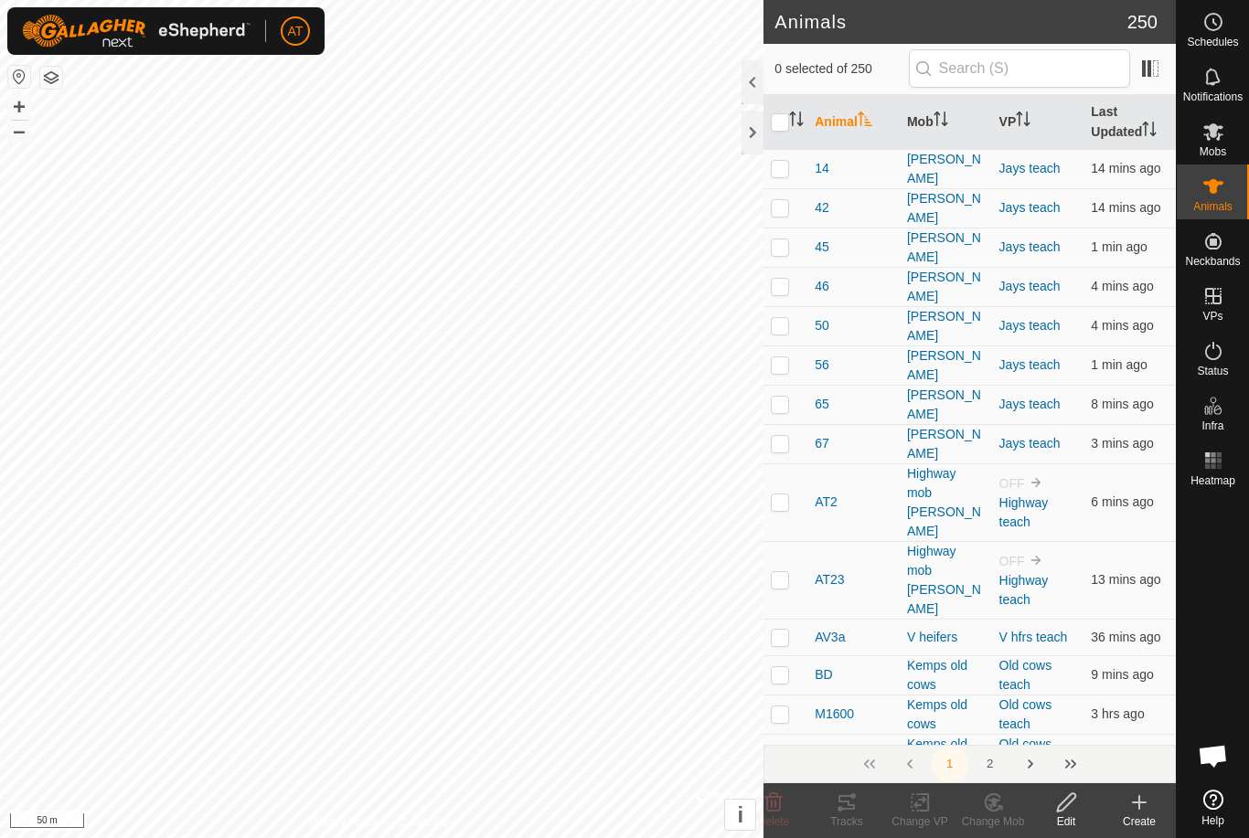
checkbox input "true"
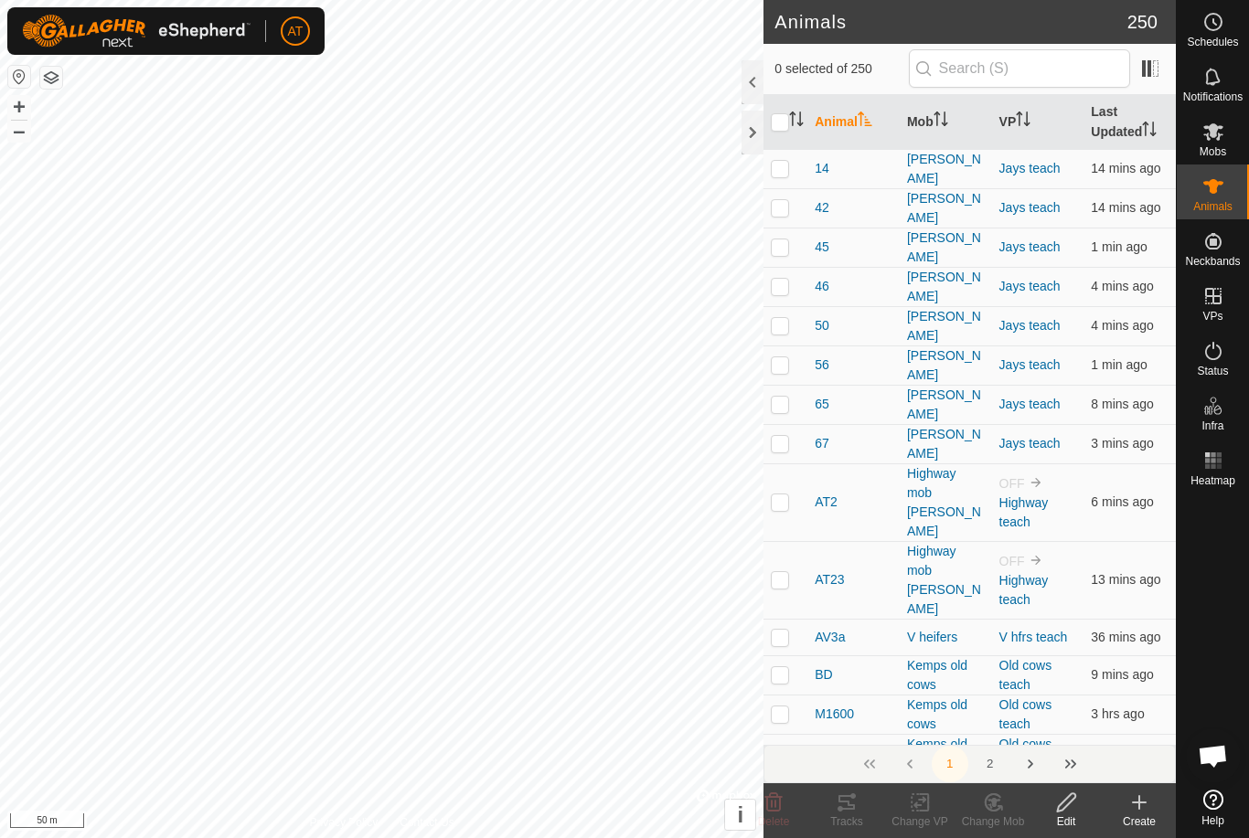
checkbox input "true"
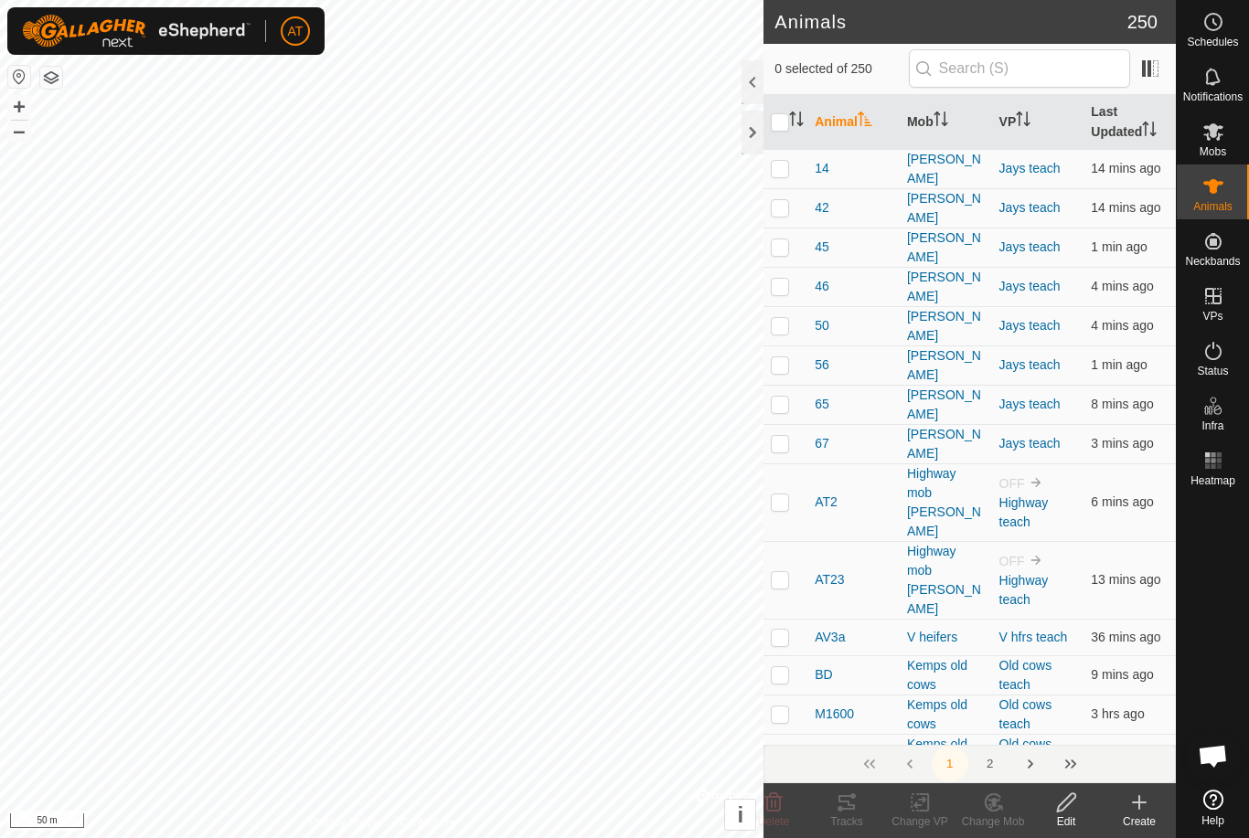
checkbox input "true"
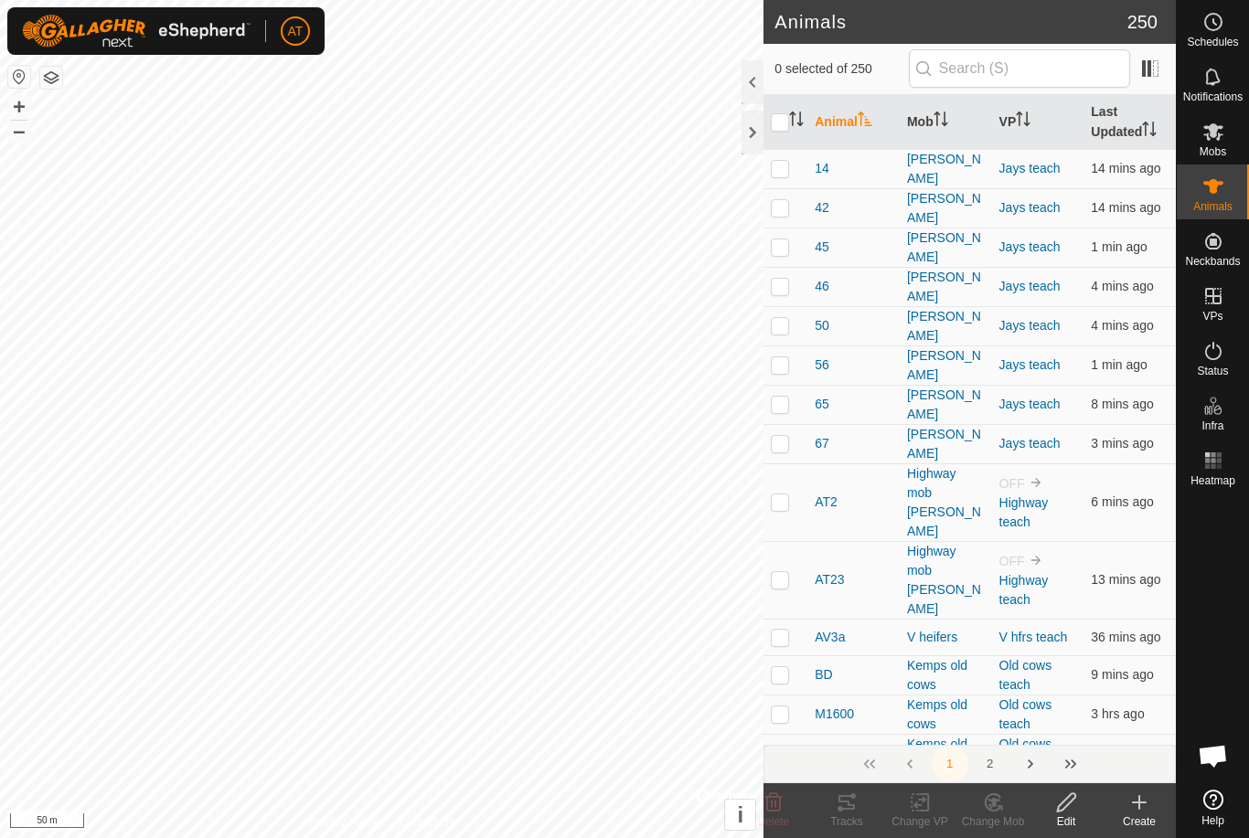
checkbox input "true"
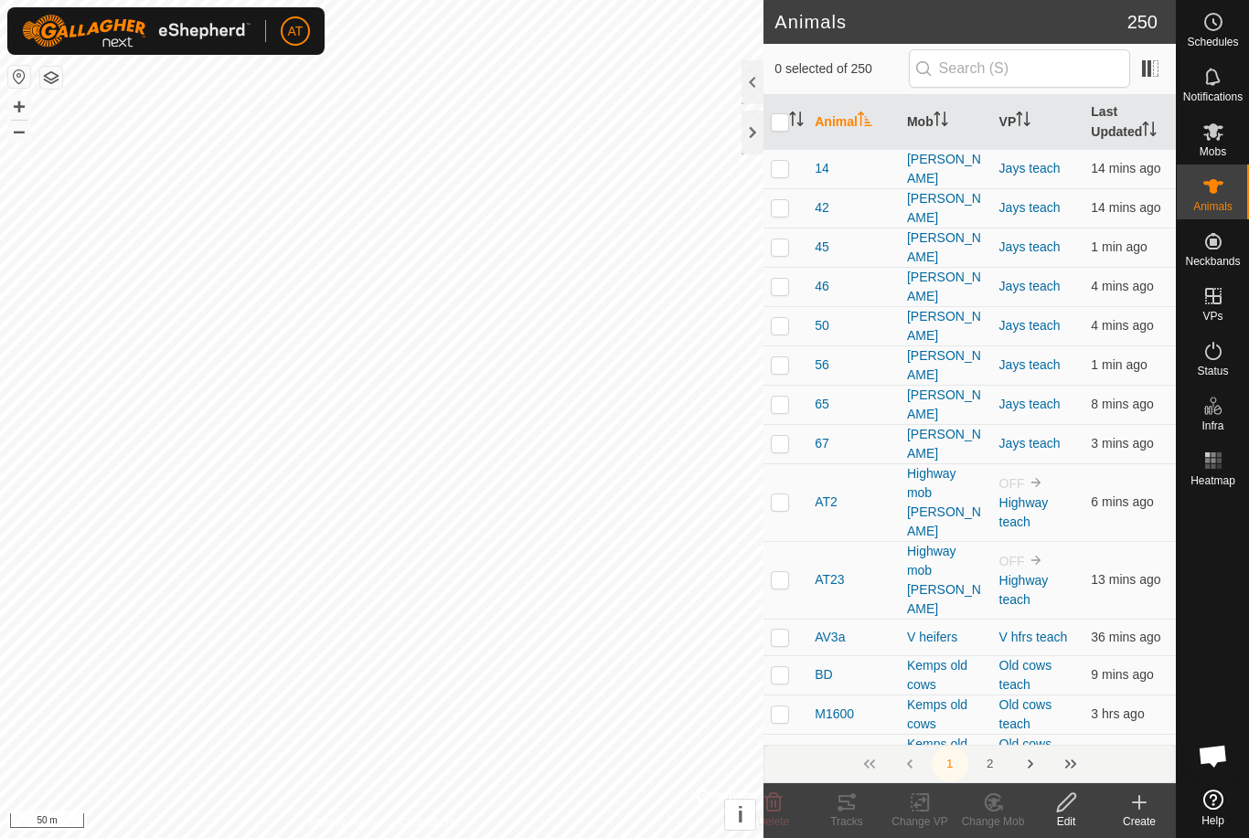
checkbox input "true"
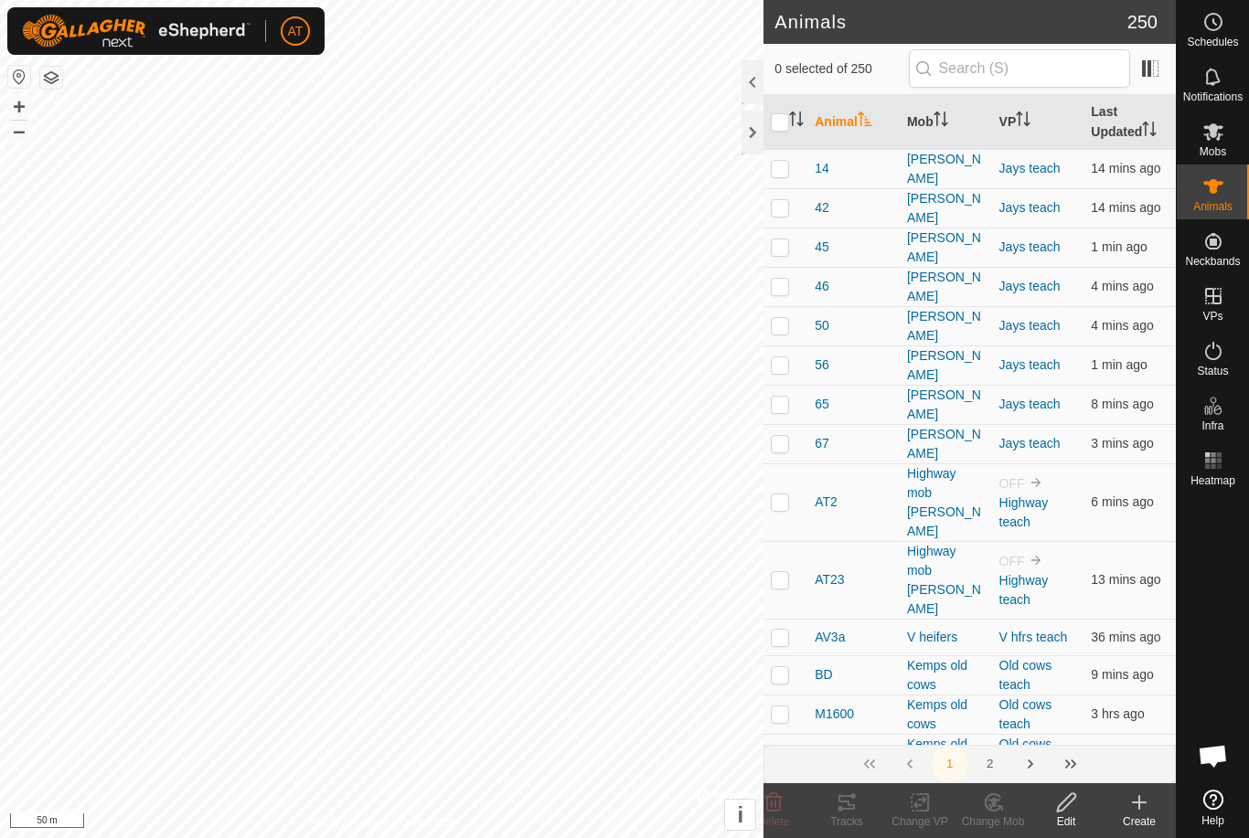
checkbox input "true"
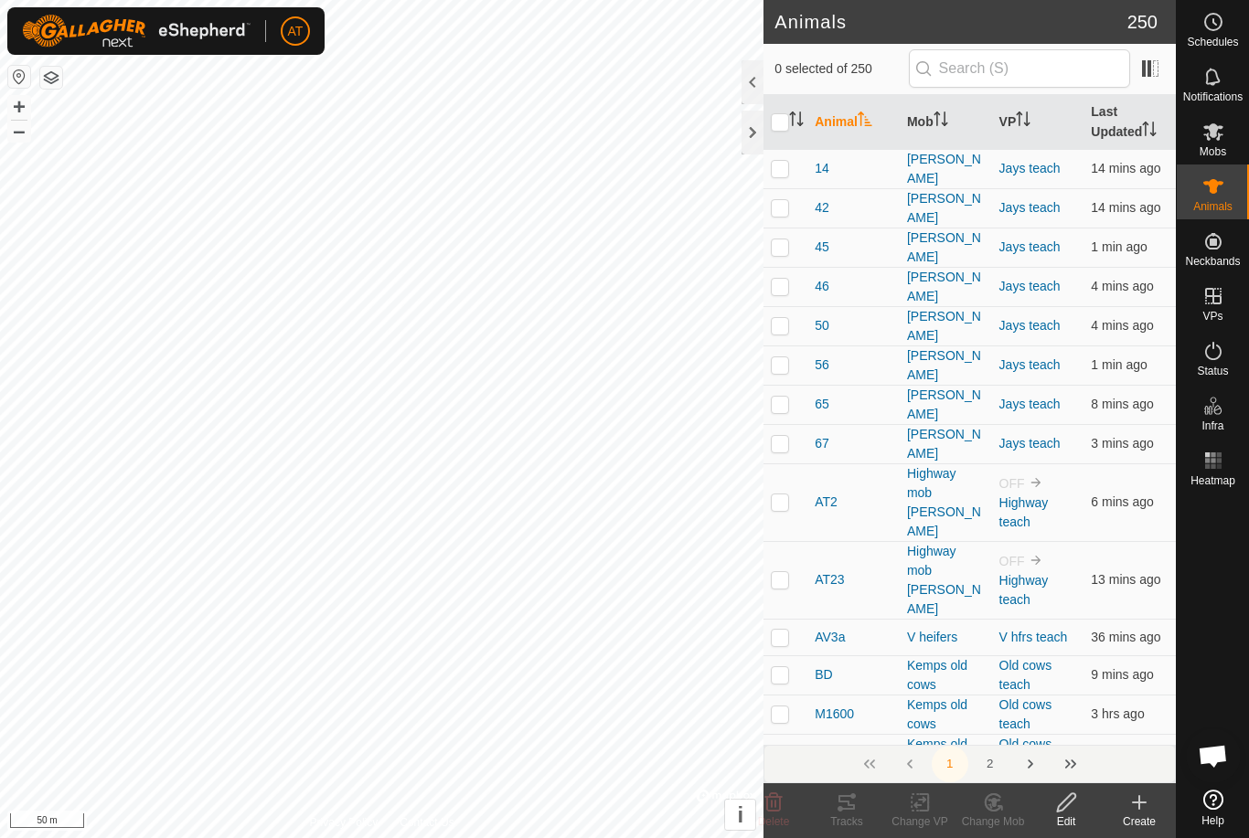
checkbox input "true"
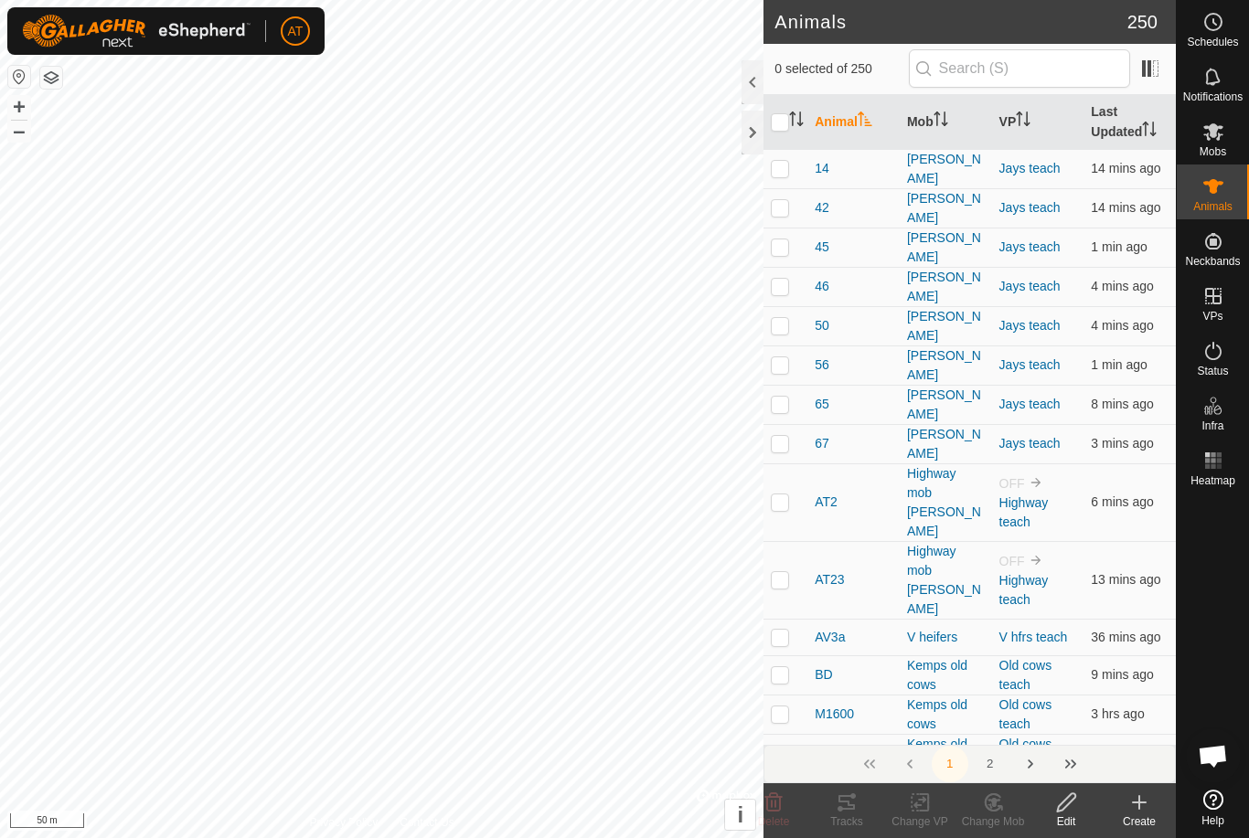
checkbox input "true"
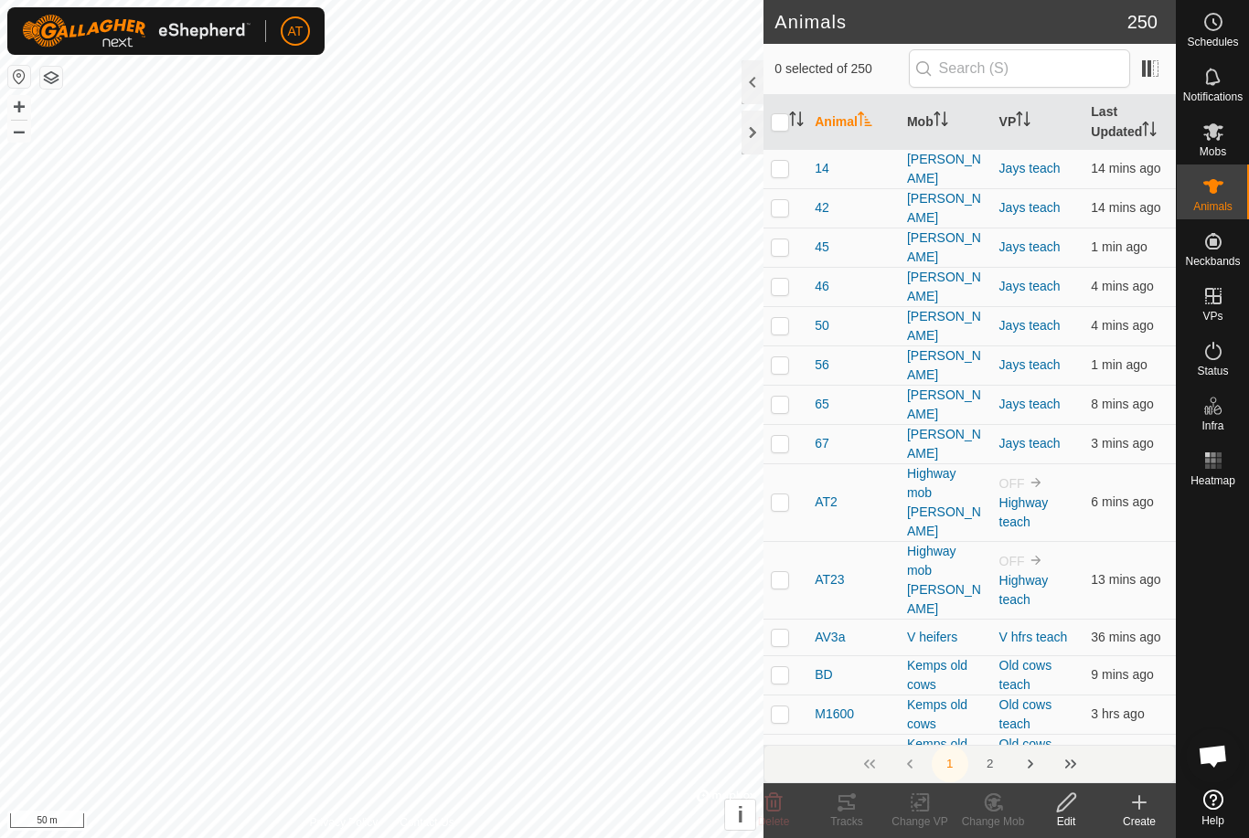
checkbox input "true"
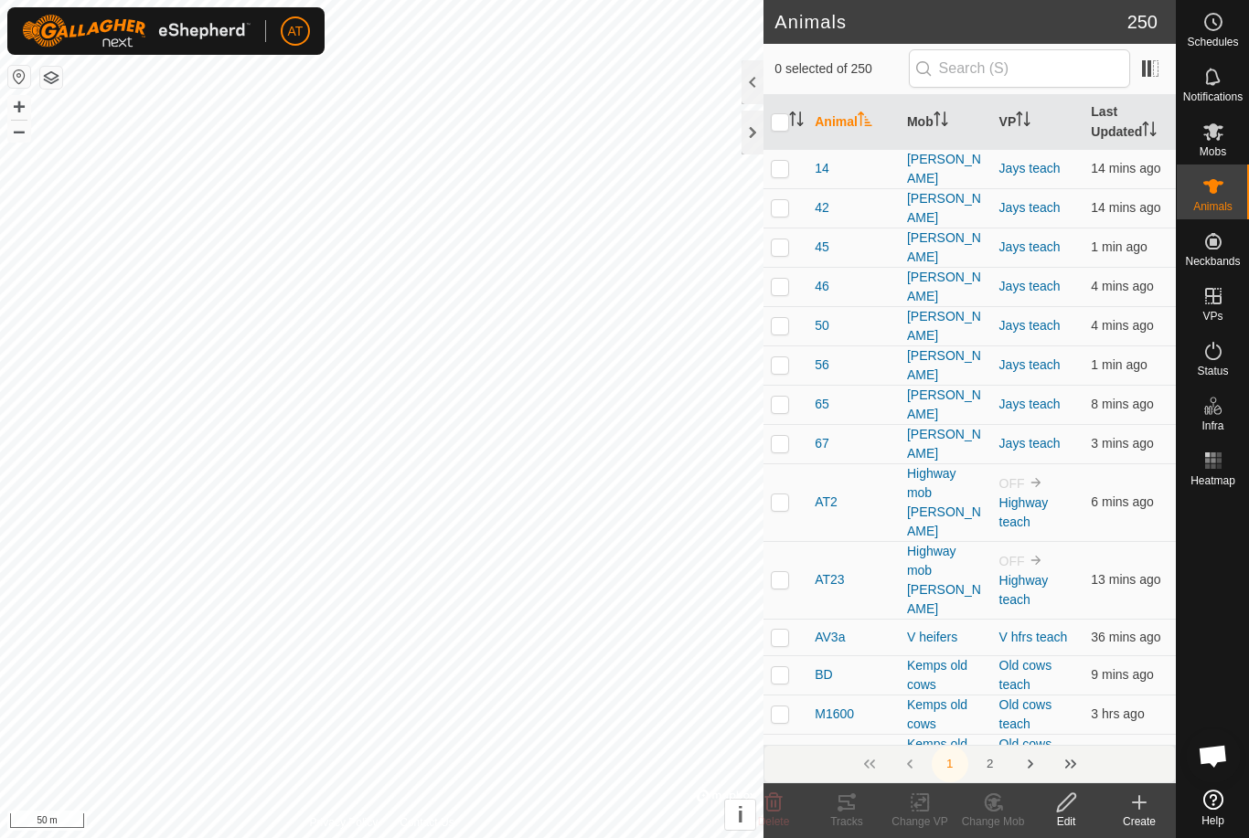
checkbox input "true"
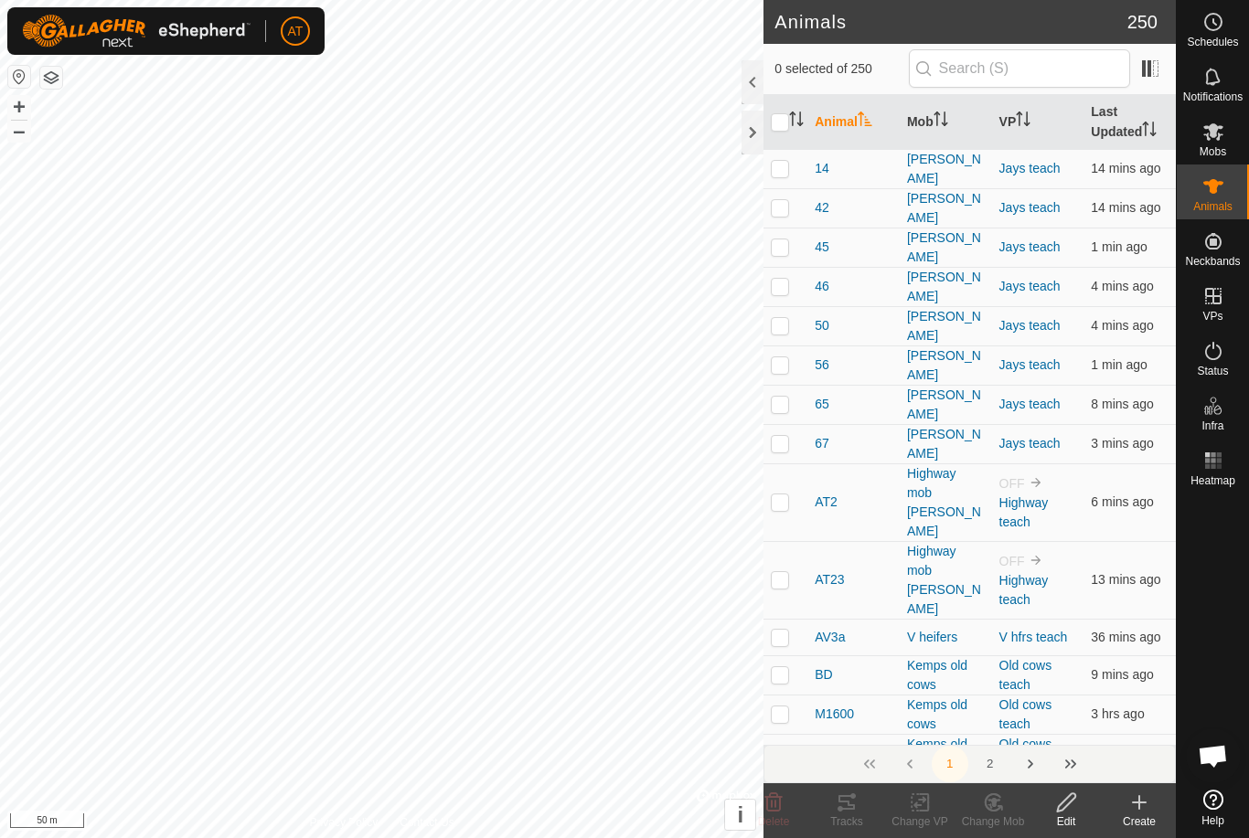
checkbox input "true"
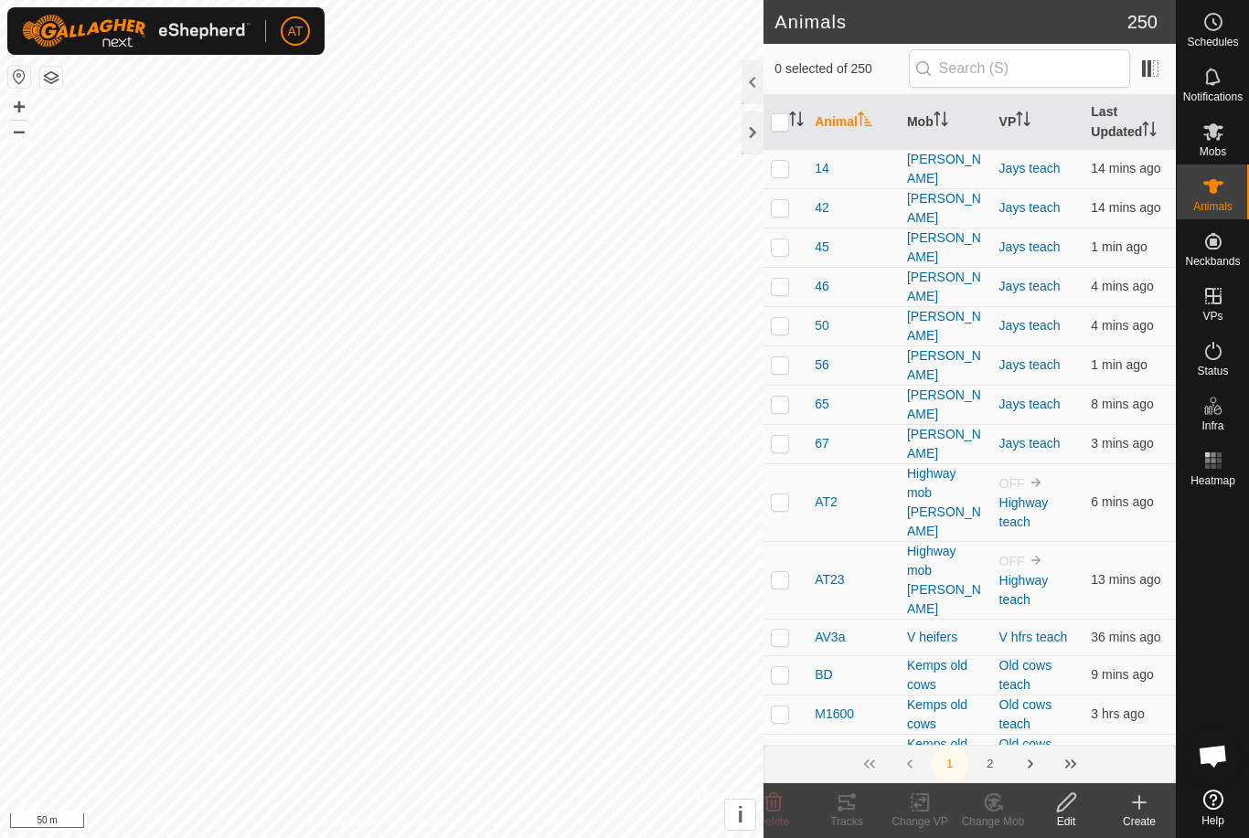
checkbox input "true"
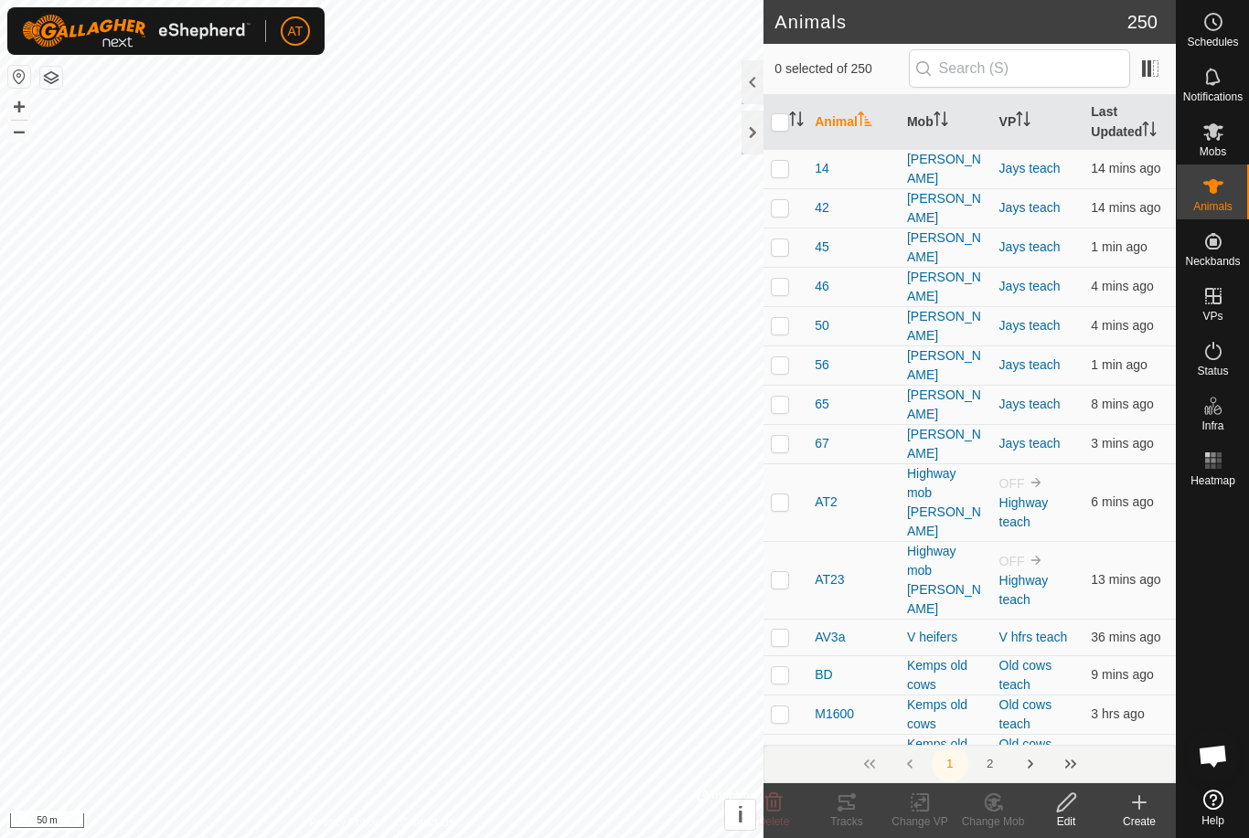
checkbox input "true"
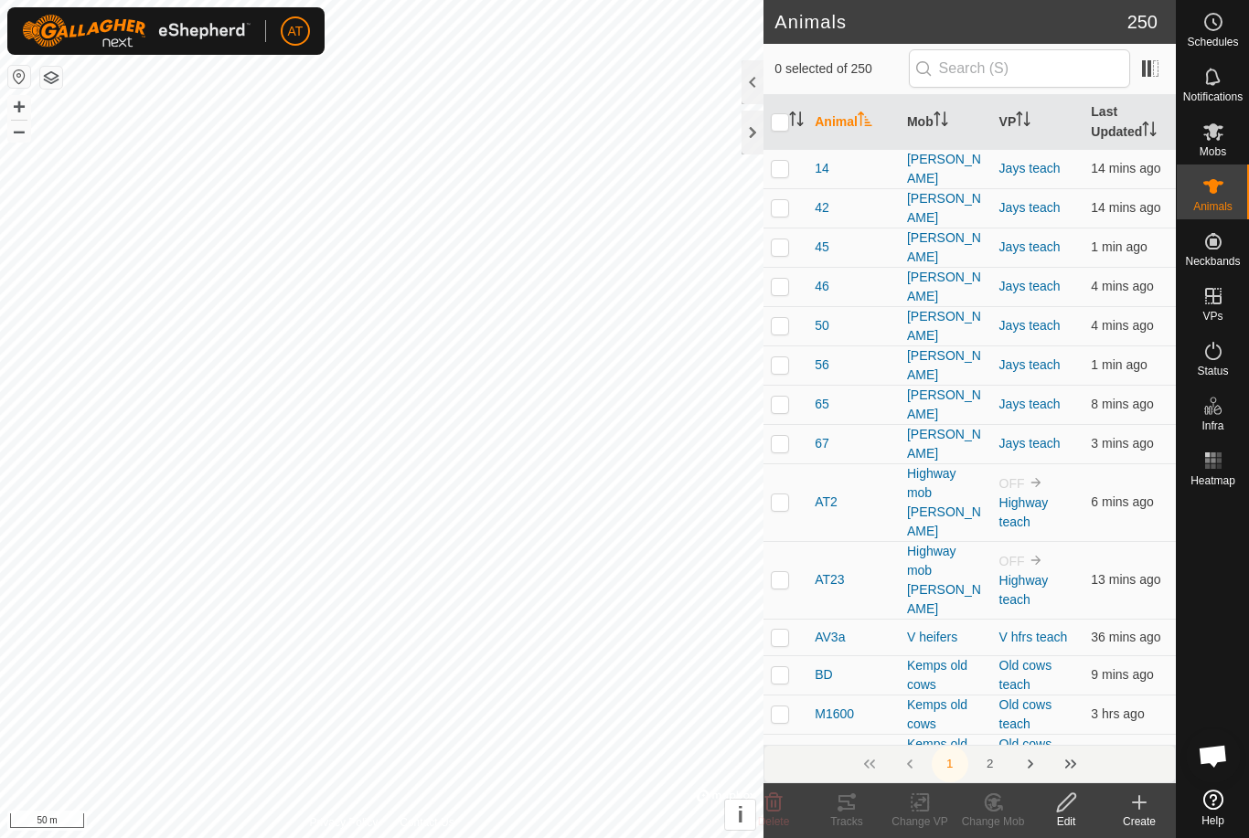
checkbox input "true"
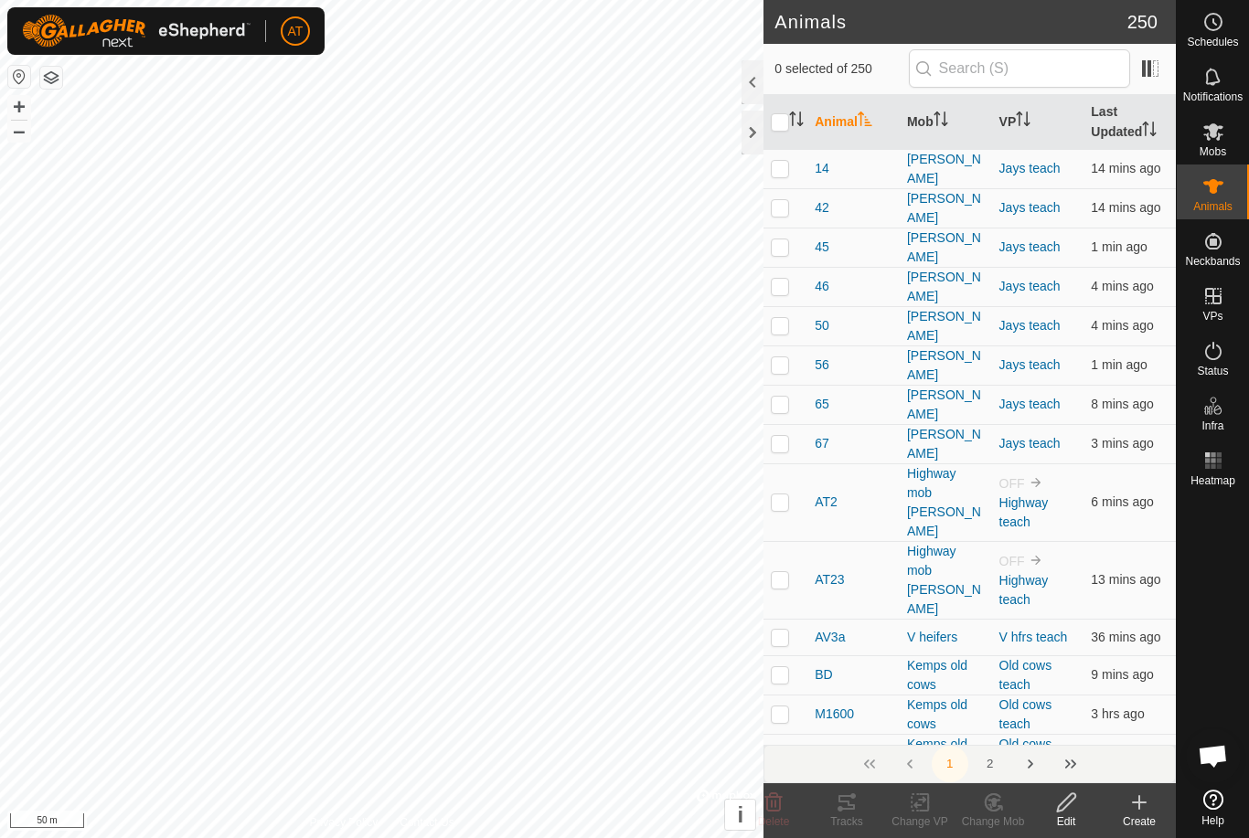
checkbox input "true"
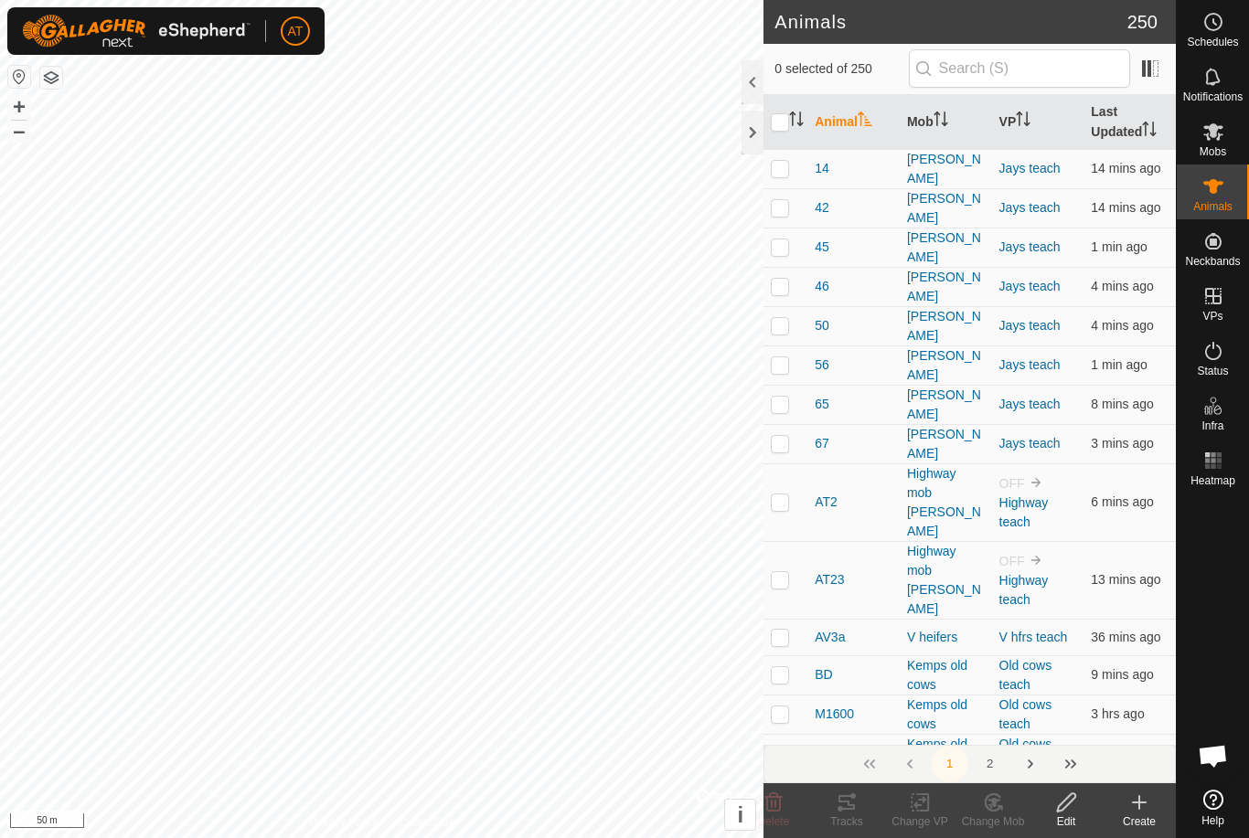
checkbox input "true"
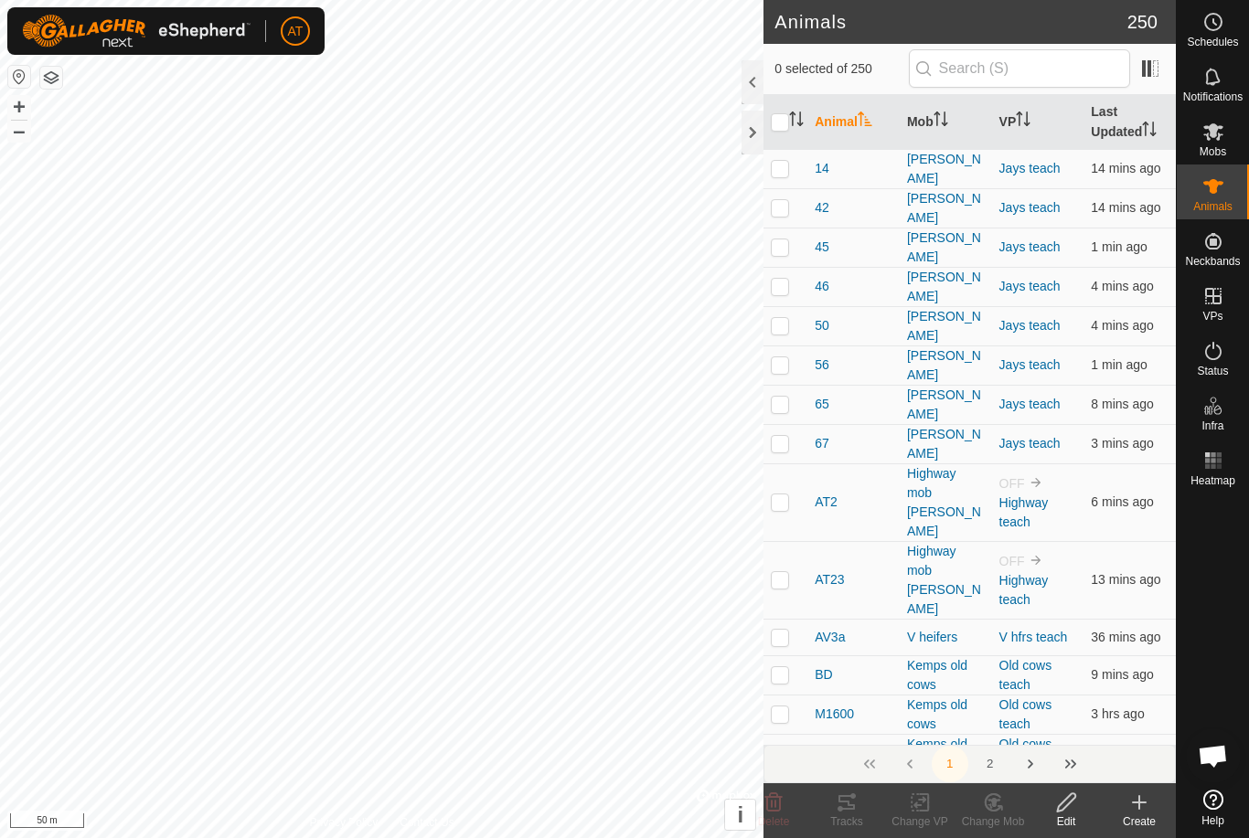
checkbox input "true"
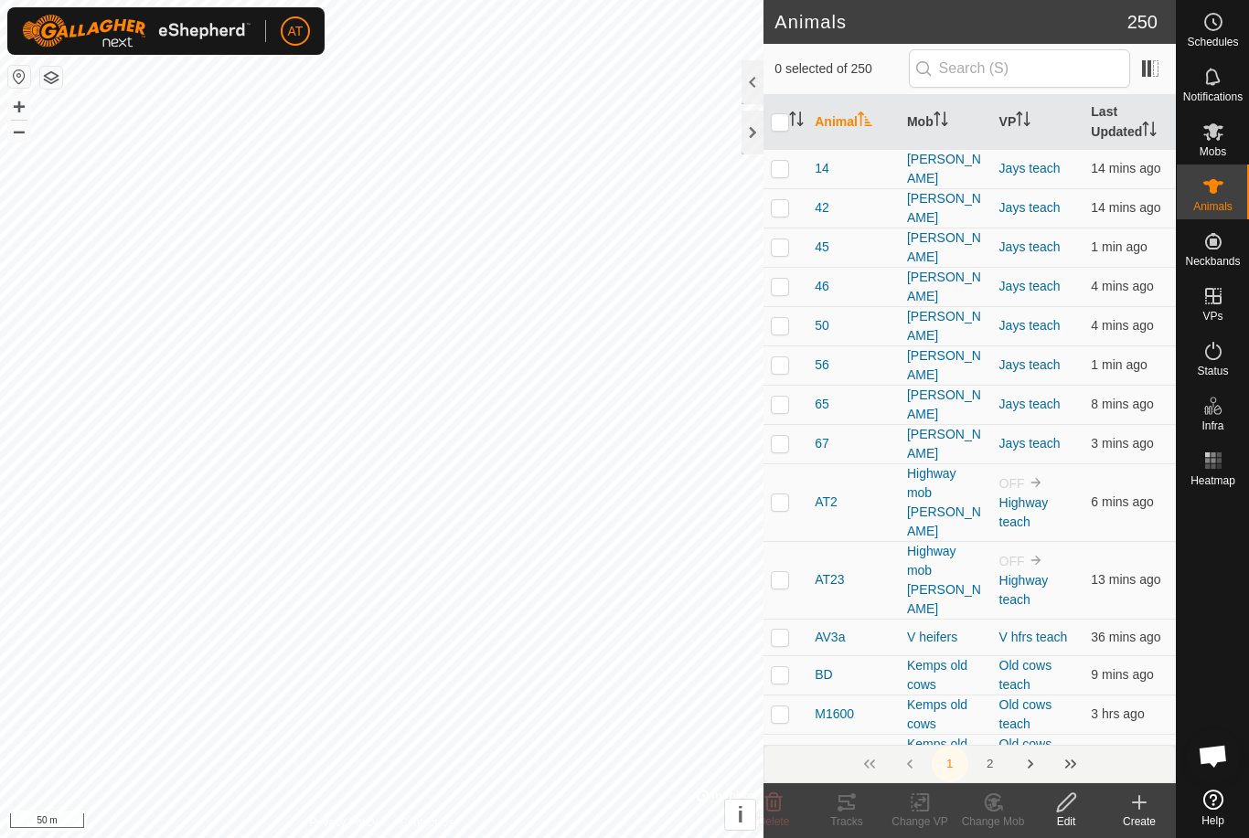
checkbox input "true"
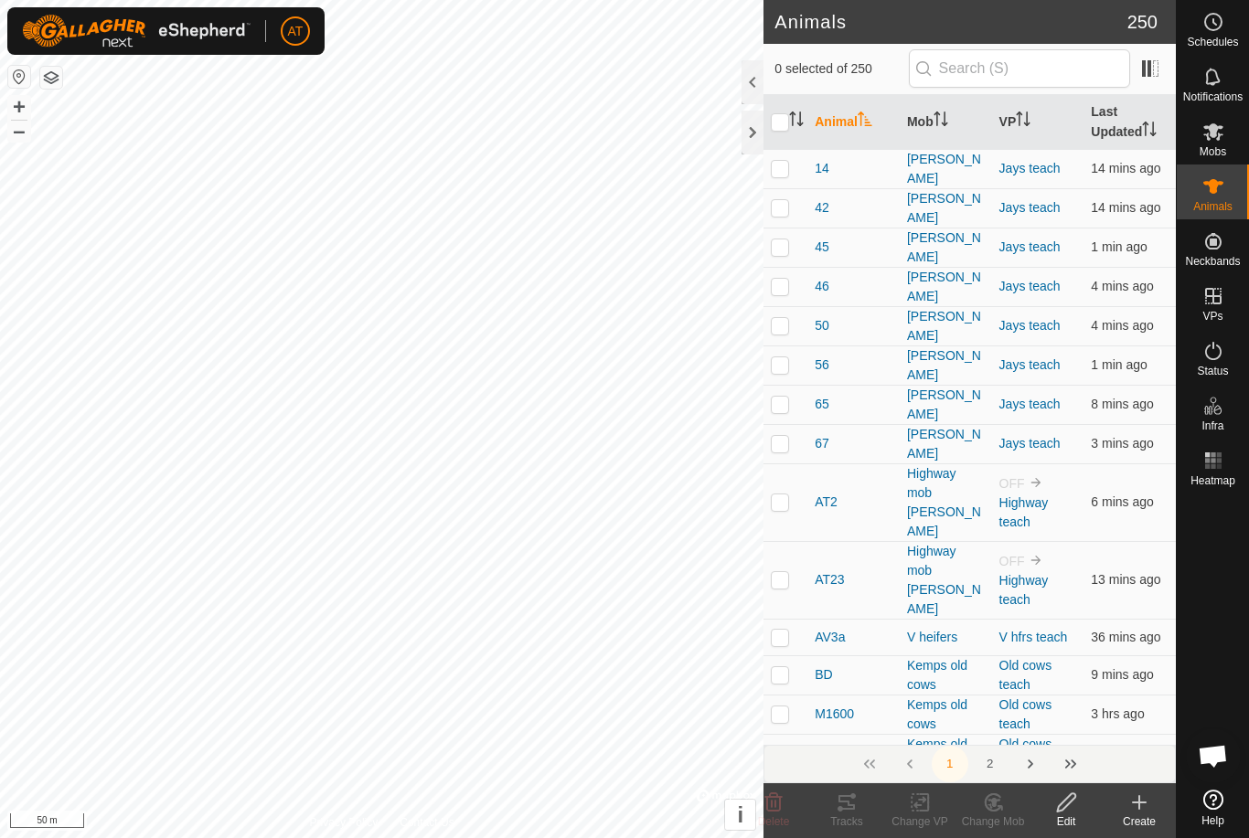
checkbox input "true"
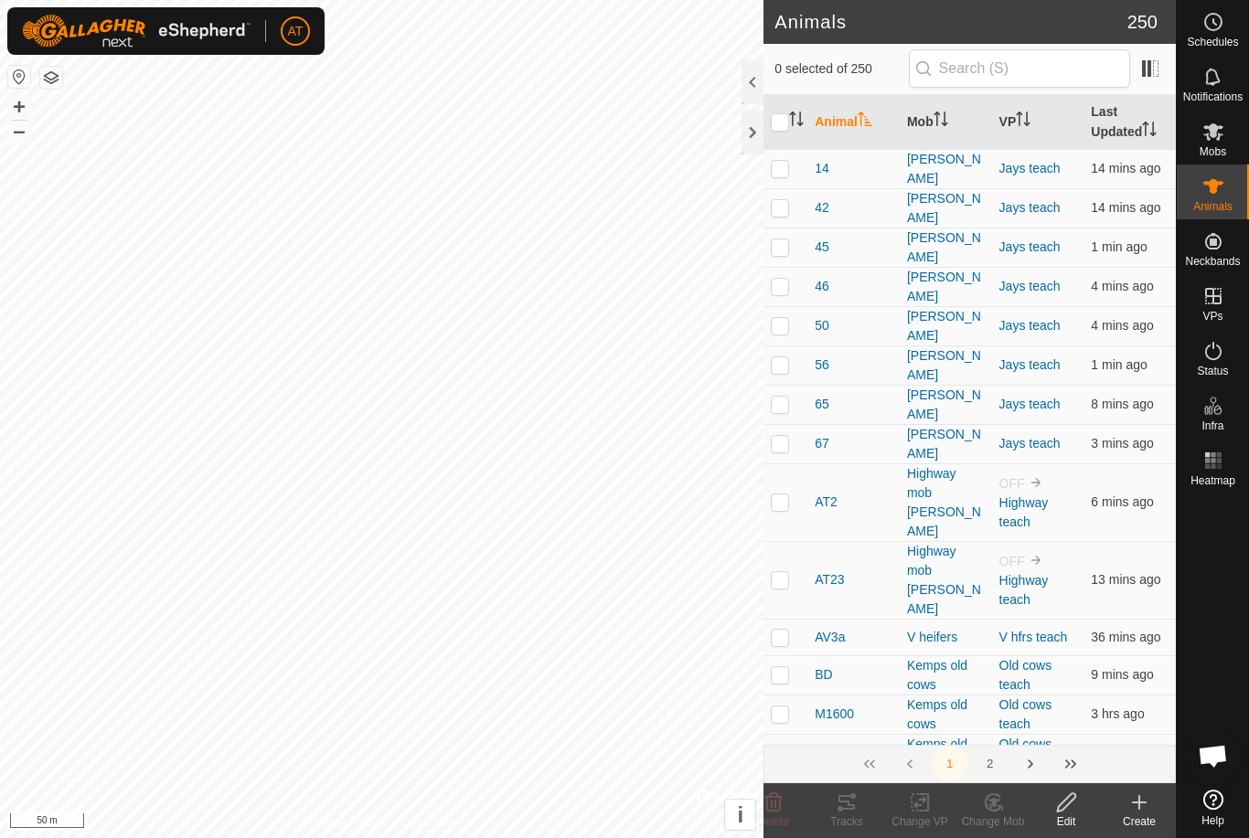
checkbox input "true"
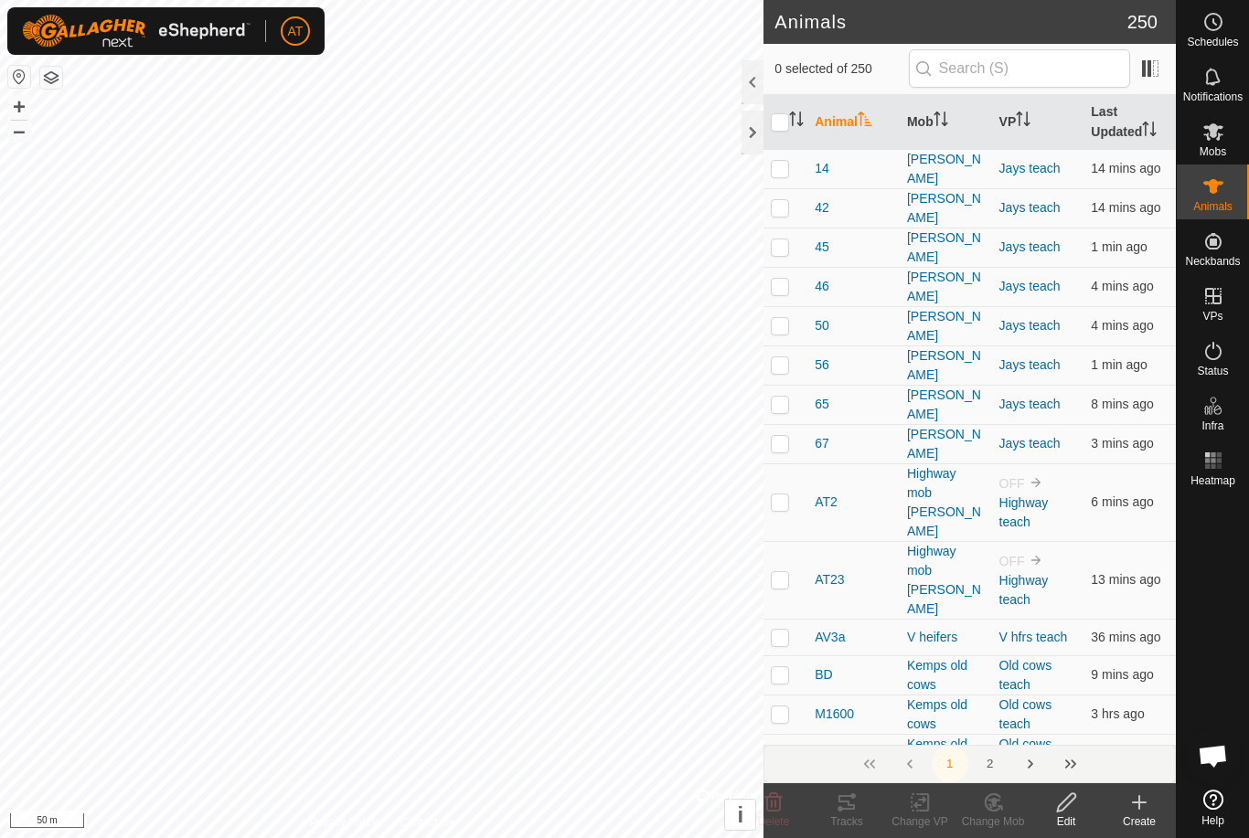
checkbox input "true"
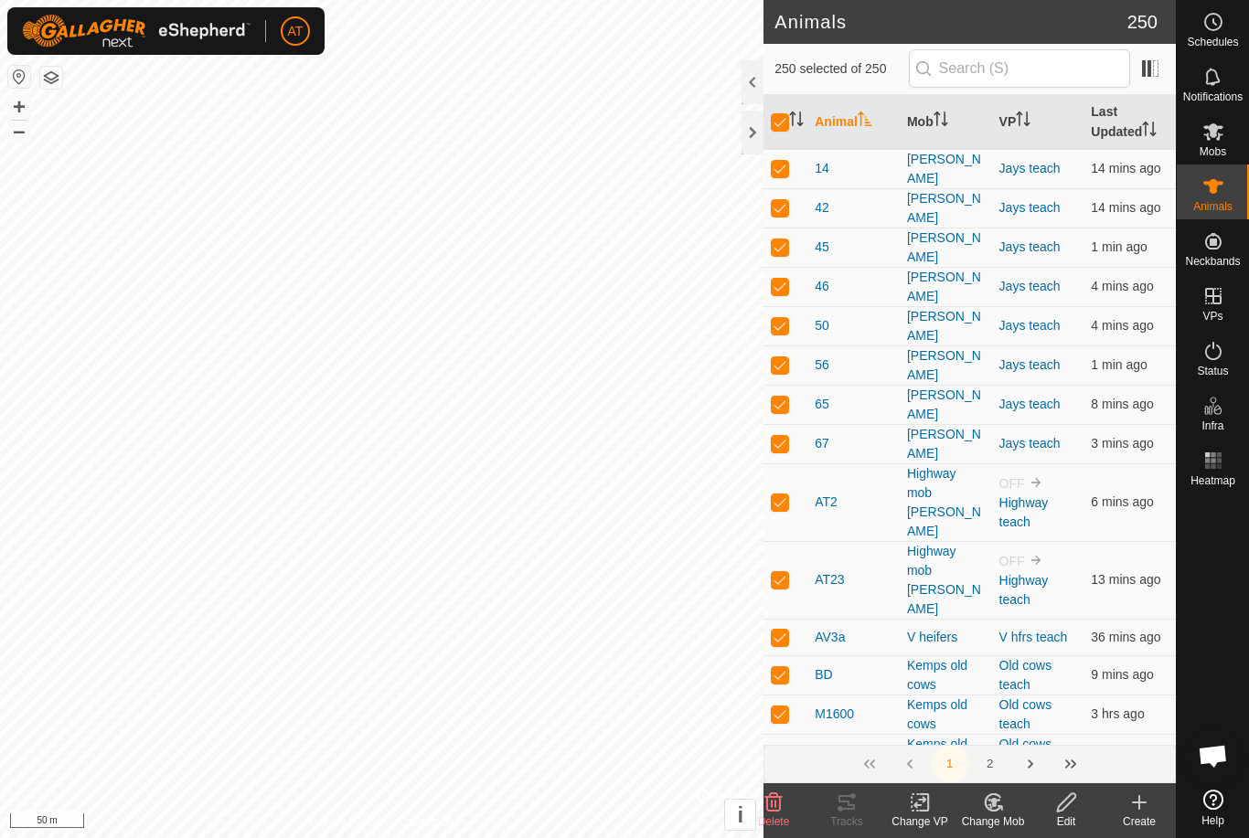
click at [784, 125] on input "checkbox" at bounding box center [780, 122] width 18 height 18
